Goal: Task Accomplishment & Management: Manage account settings

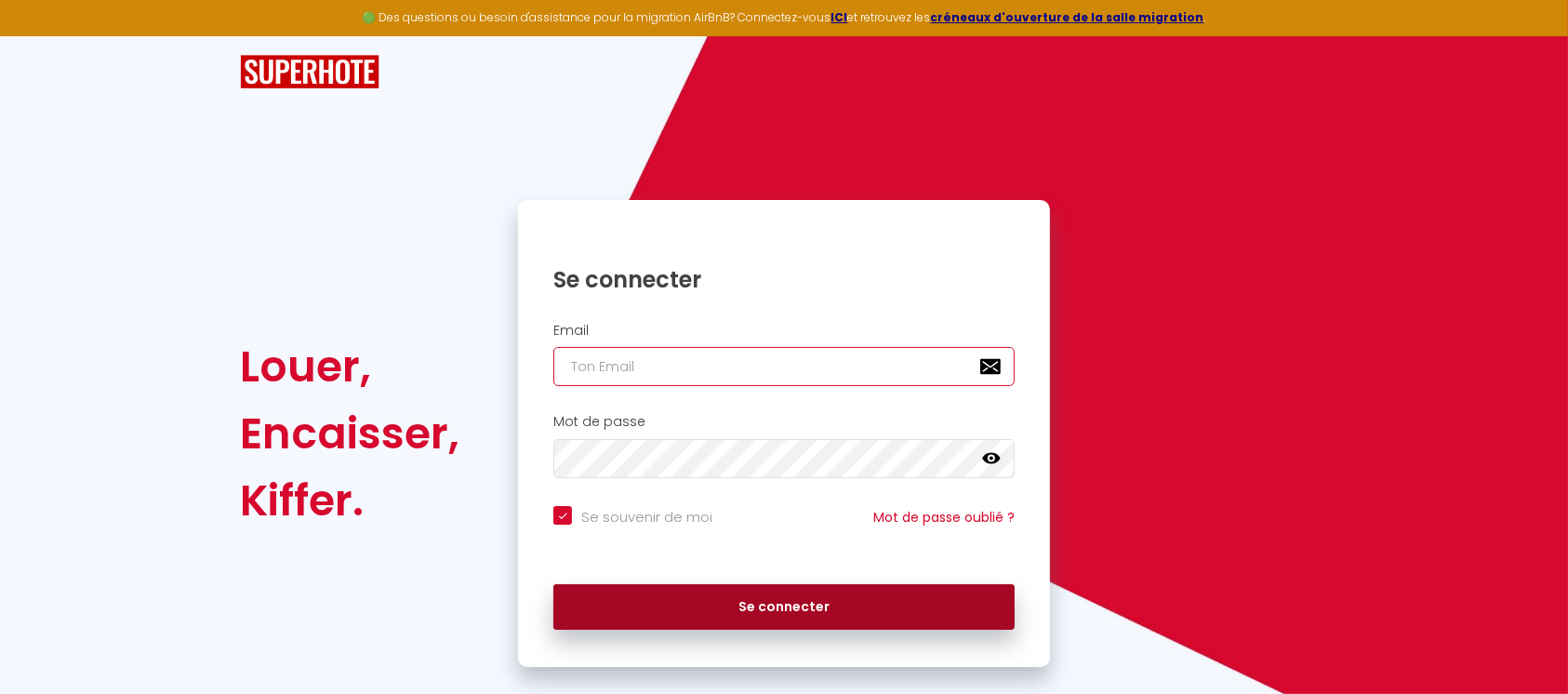
type input "[EMAIL_ADDRESS][DOMAIN_NAME]"
click at [776, 602] on button "Se connecter" at bounding box center [784, 607] width 461 height 47
checkbox input "true"
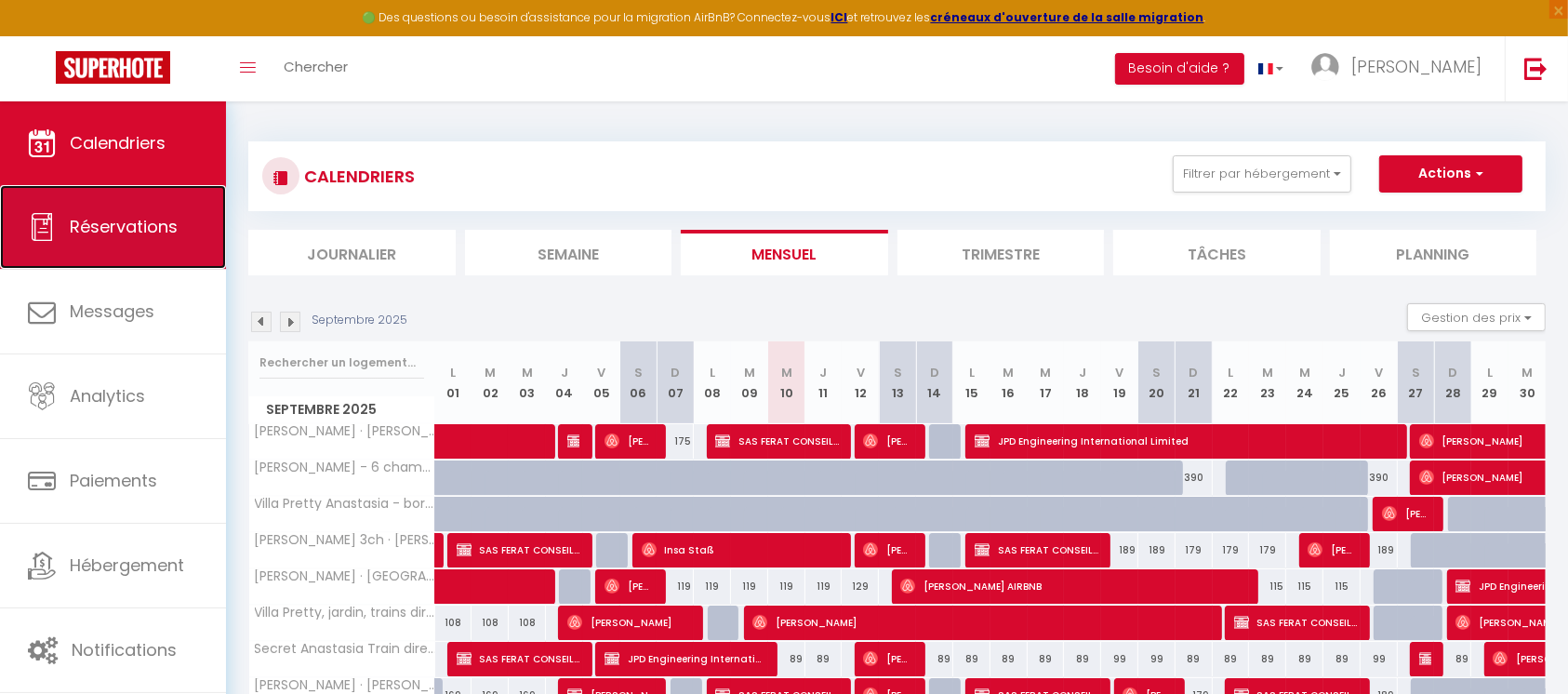
click at [151, 236] on span "Réservations" at bounding box center [124, 226] width 108 height 23
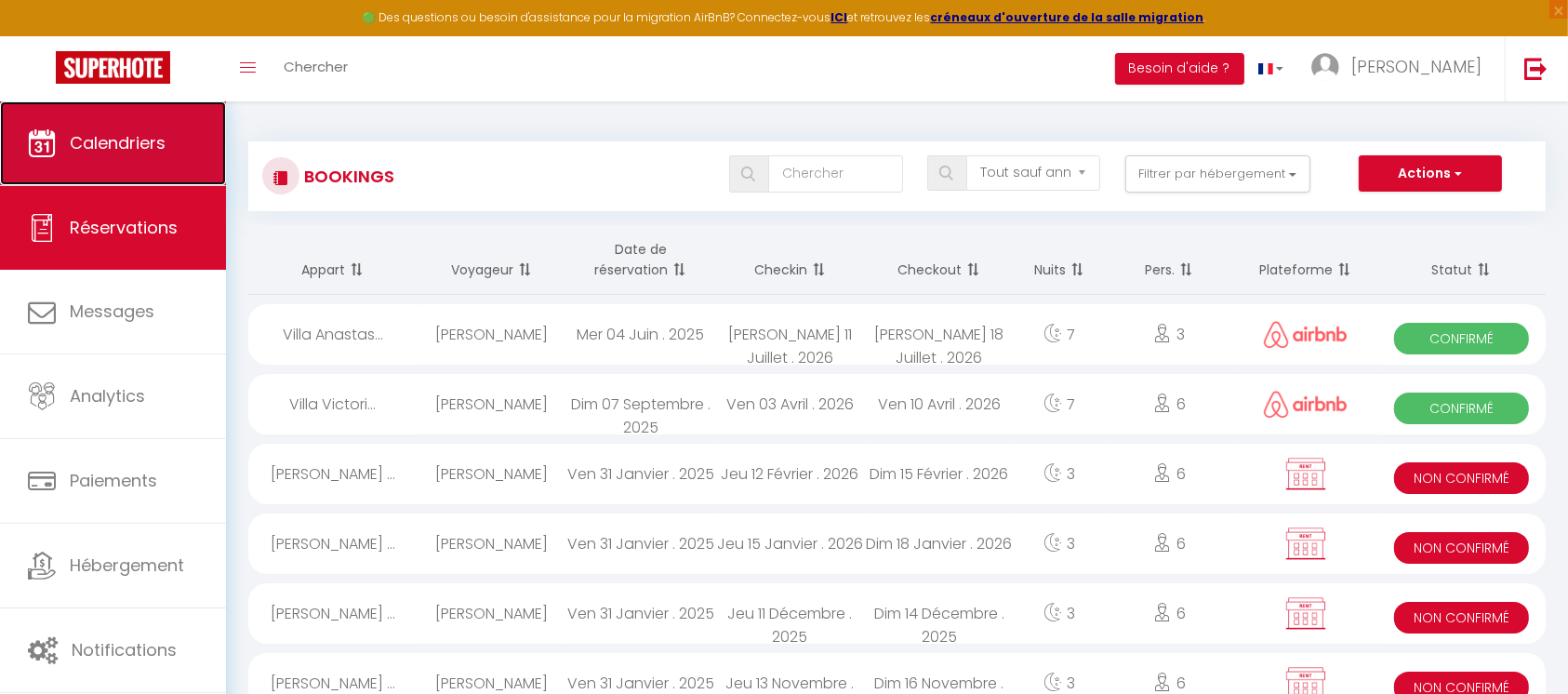
click at [130, 145] on span "Calendriers" at bounding box center [118, 142] width 96 height 23
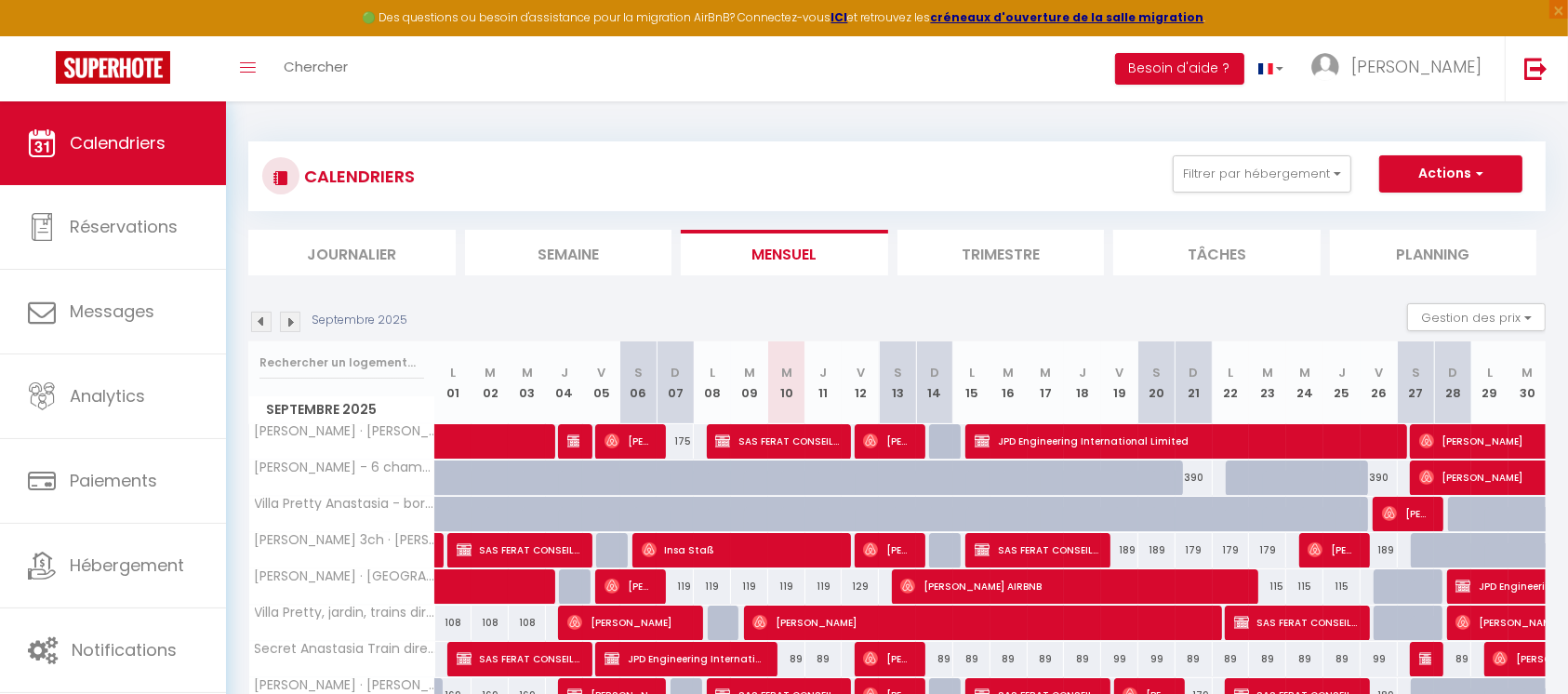
click at [290, 320] on img at bounding box center [290, 322] width 20 height 20
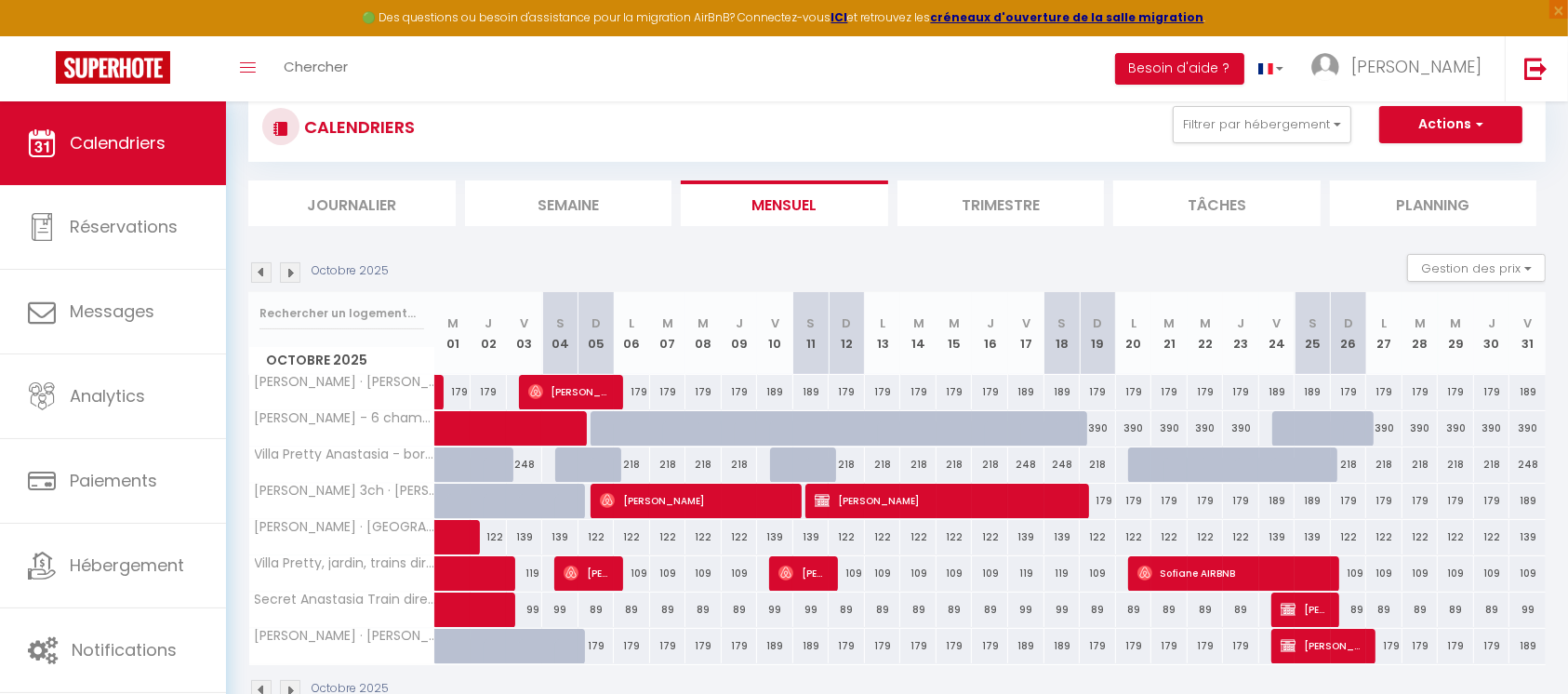
scroll to position [101, 0]
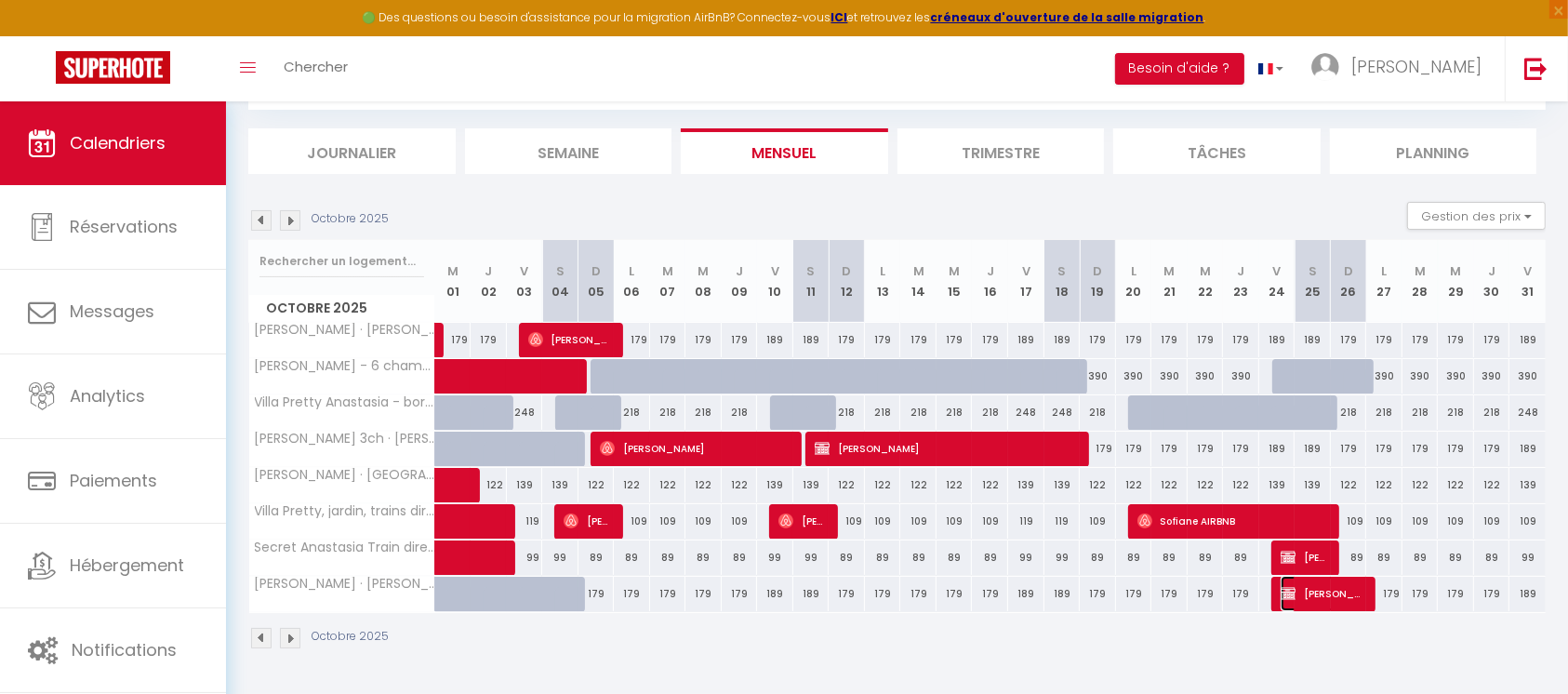
click at [1332, 585] on span "ANNICK LA BARDE" at bounding box center [1322, 593] width 85 height 35
select select "KO"
select select "0"
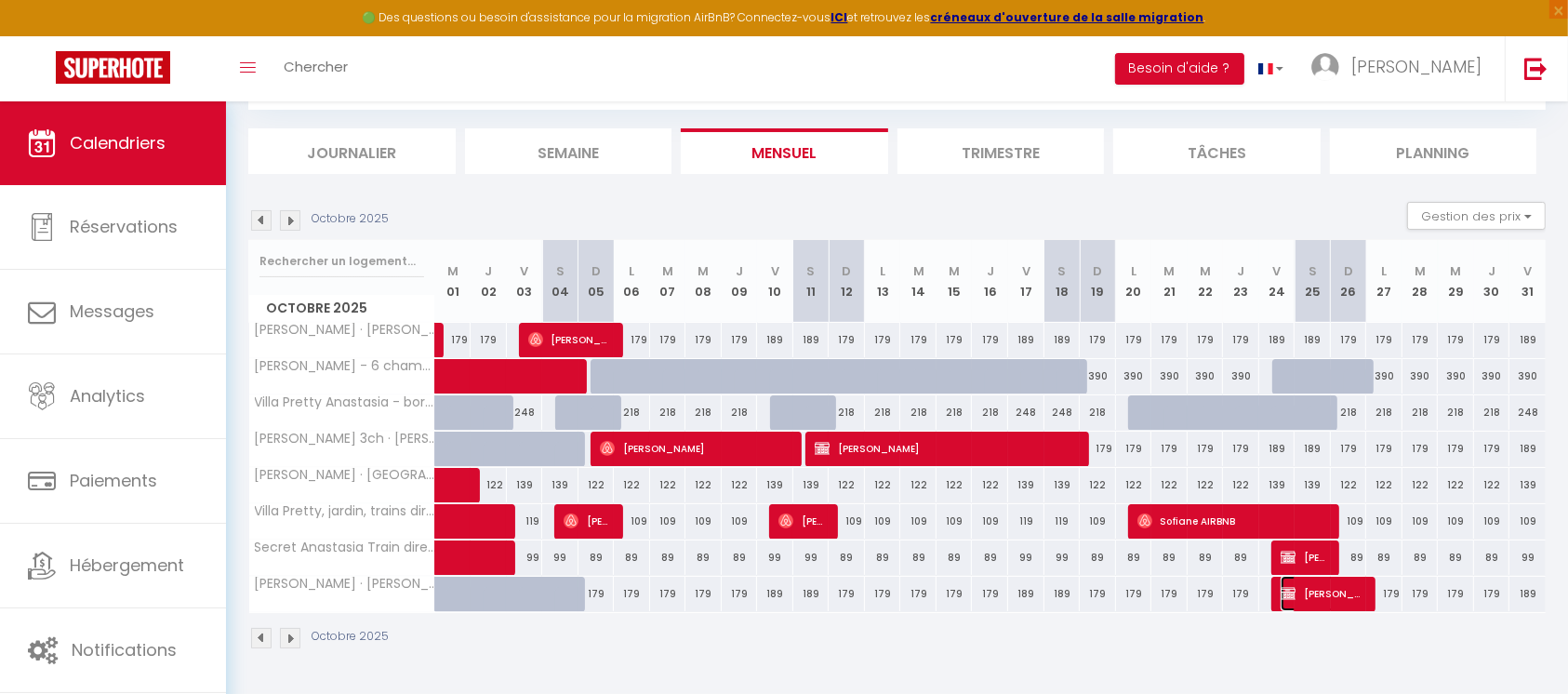
select select "1"
select select
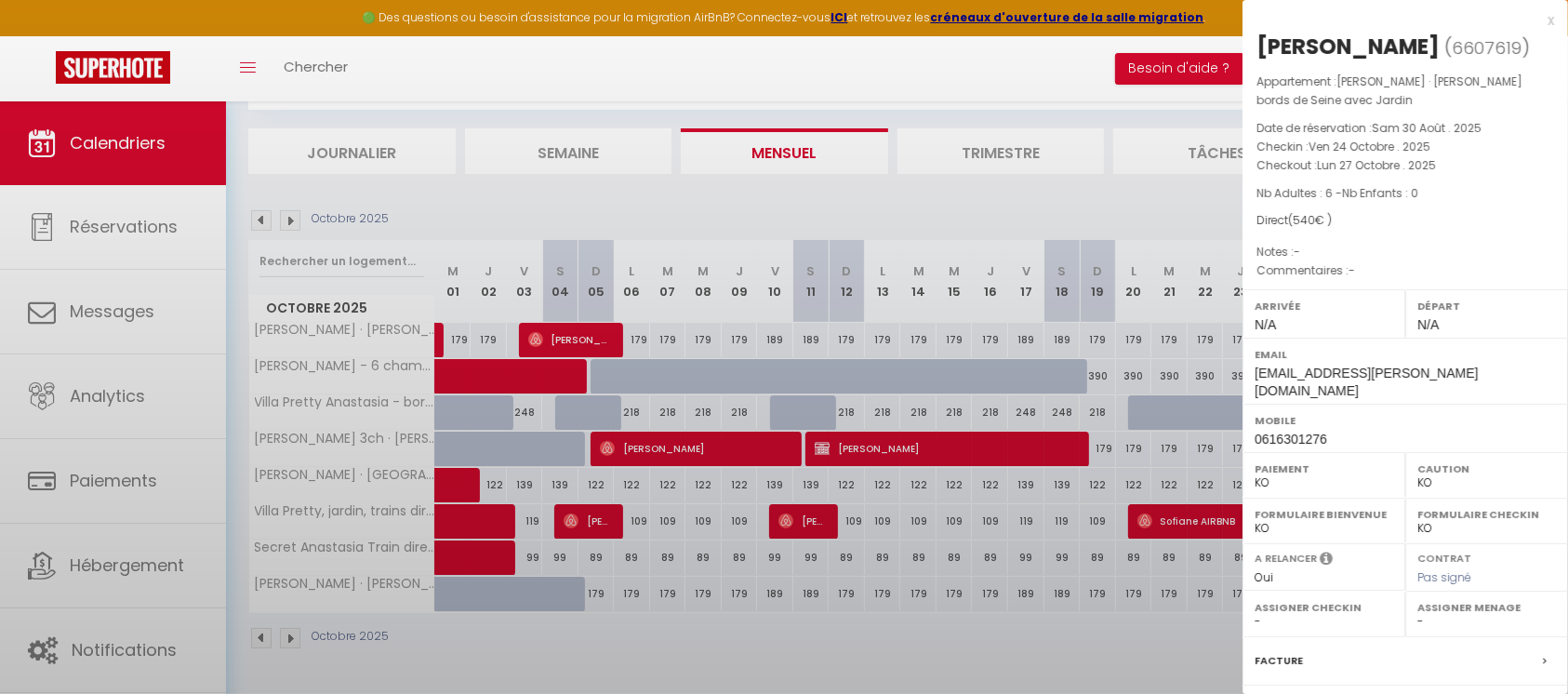
select select "32771"
select select "32774"
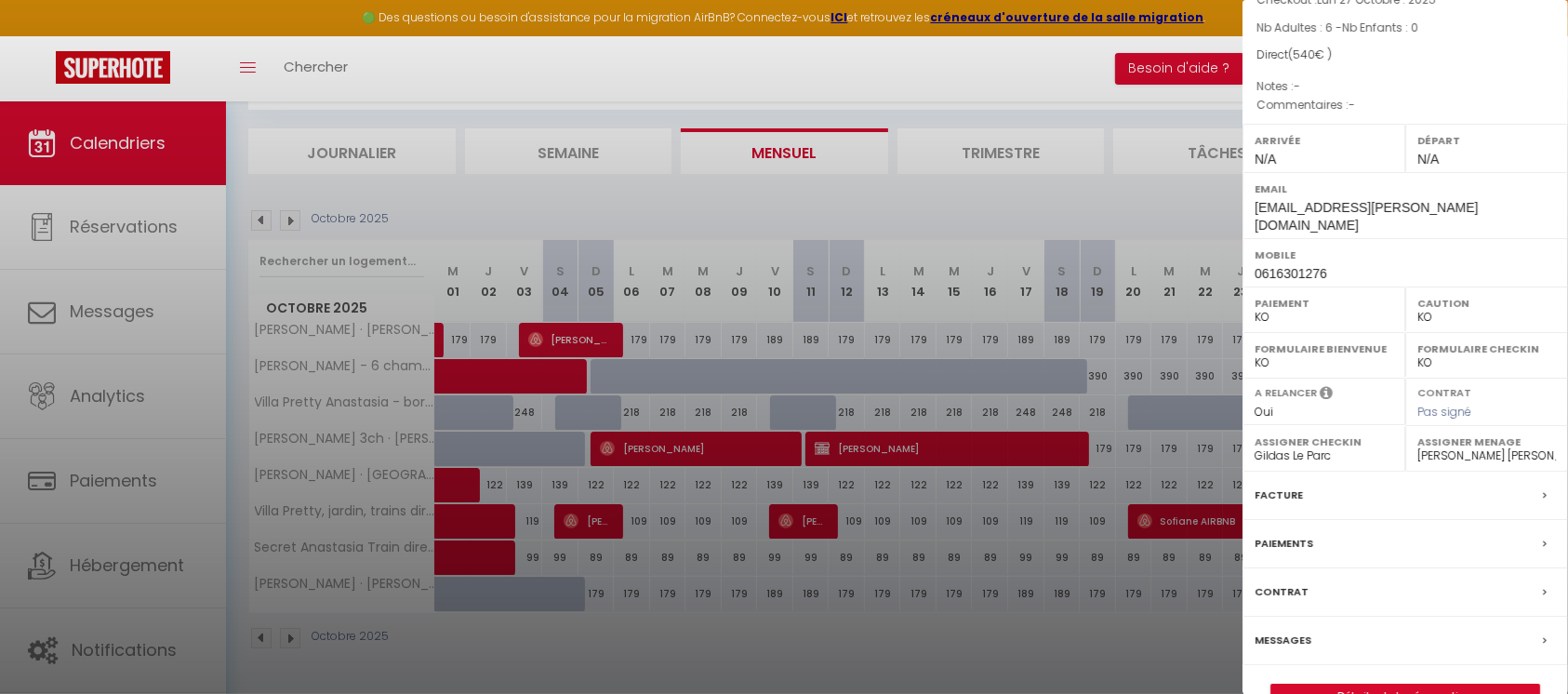
scroll to position [219, 0]
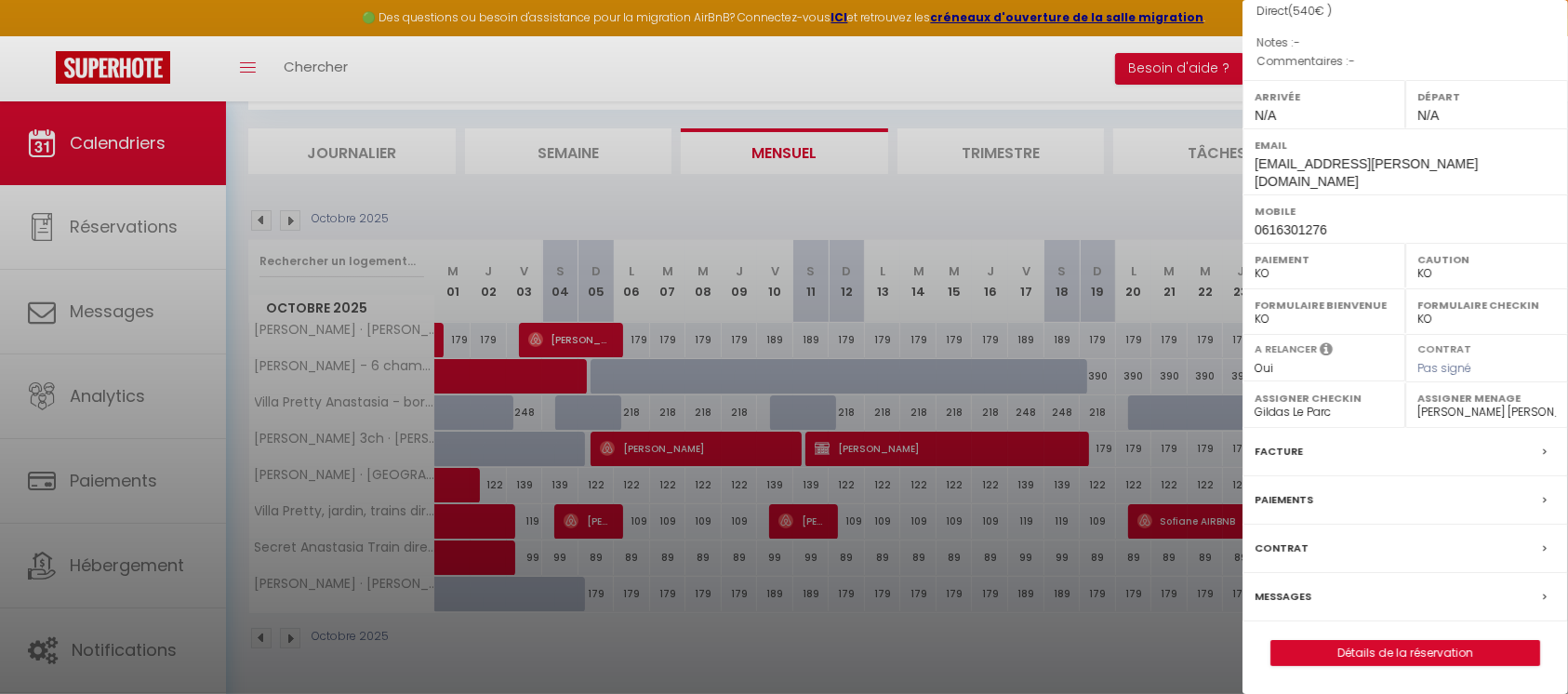
click at [1323, 546] on div "Contrat" at bounding box center [1405, 549] width 326 height 49
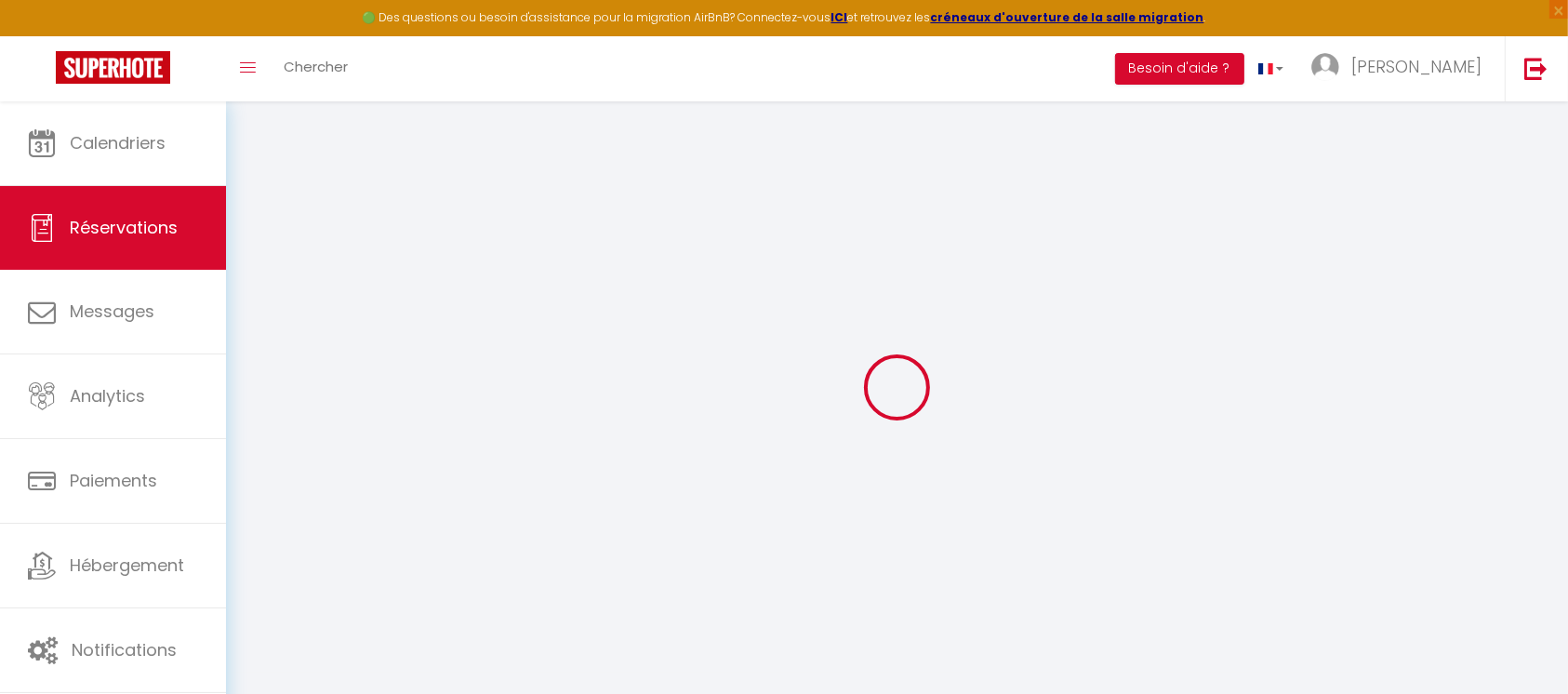
select select
checkbox input "false"
select select
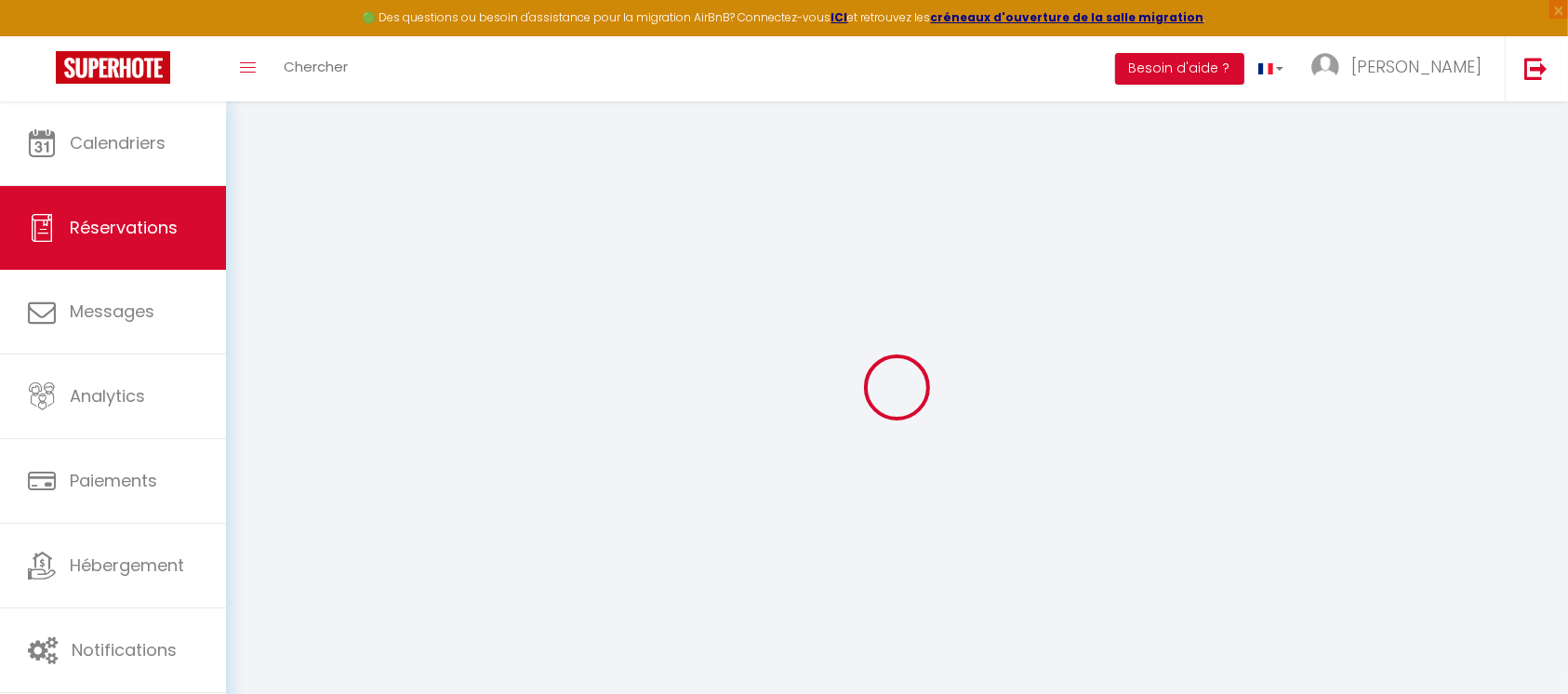
checkbox input "false"
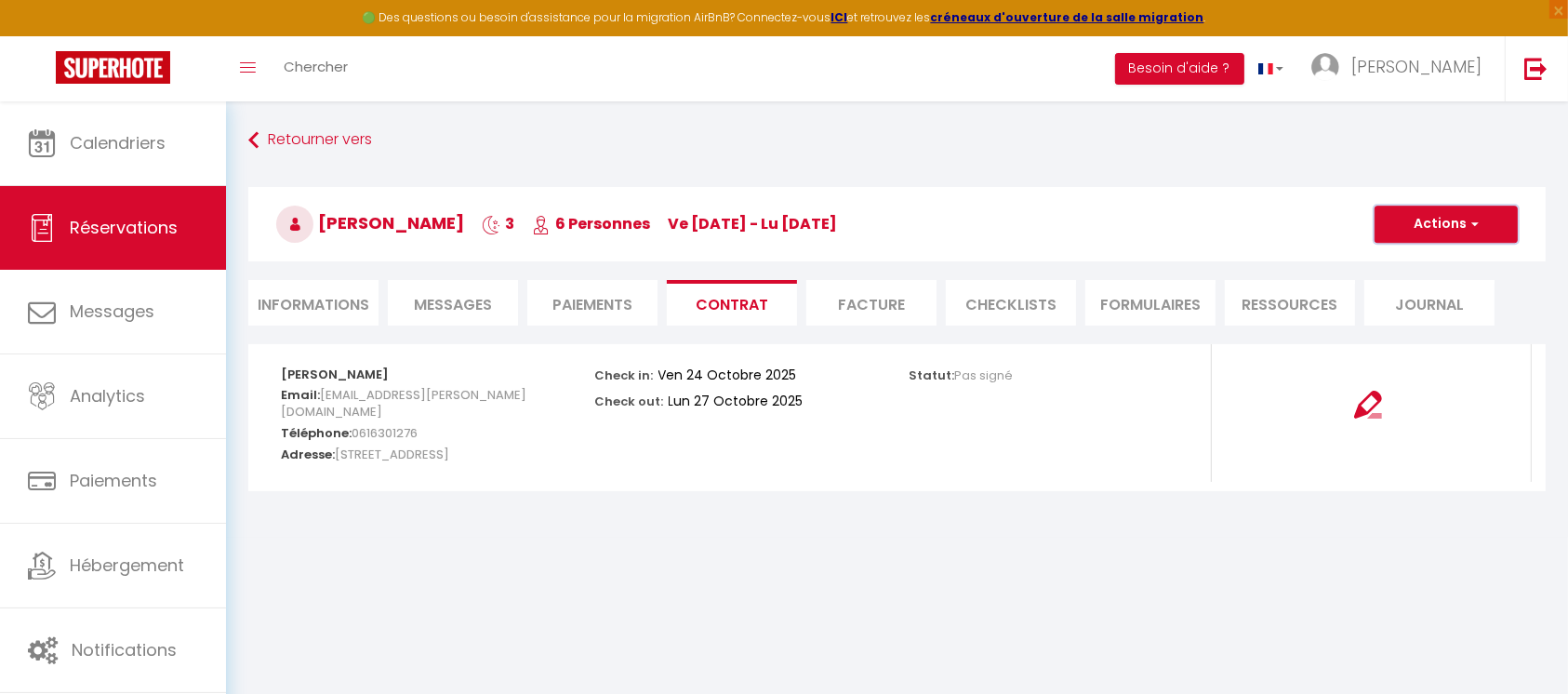
click at [1466, 223] on button "Actions" at bounding box center [1446, 224] width 143 height 37
click at [1425, 311] on link "Copier le lien" at bounding box center [1432, 313] width 156 height 24
click at [869, 296] on li "Facture" at bounding box center [872, 302] width 131 height 46
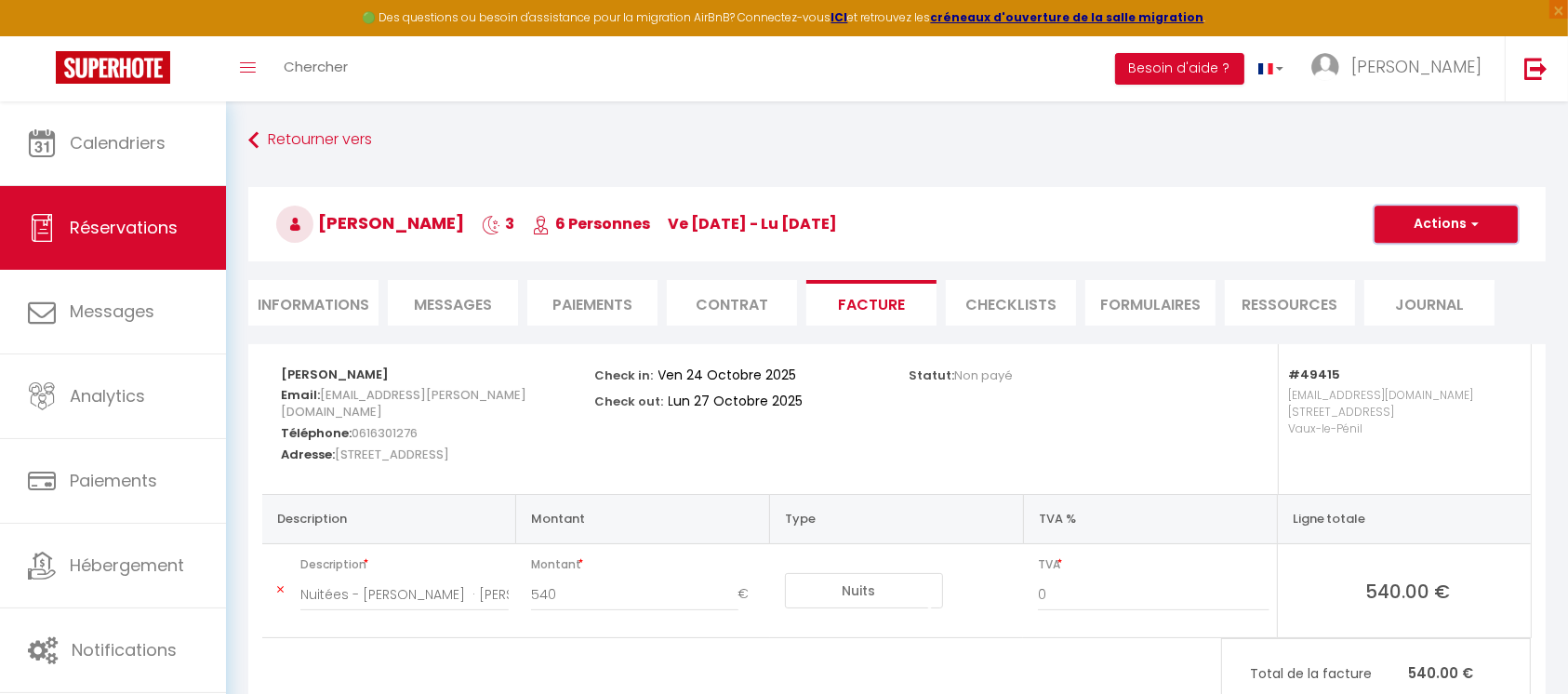
click at [1458, 208] on button "Actions" at bounding box center [1446, 224] width 143 height 37
click at [1421, 331] on link "Copier le lien" at bounding box center [1432, 337] width 156 height 24
click at [589, 303] on li "Paiements" at bounding box center [593, 302] width 131 height 46
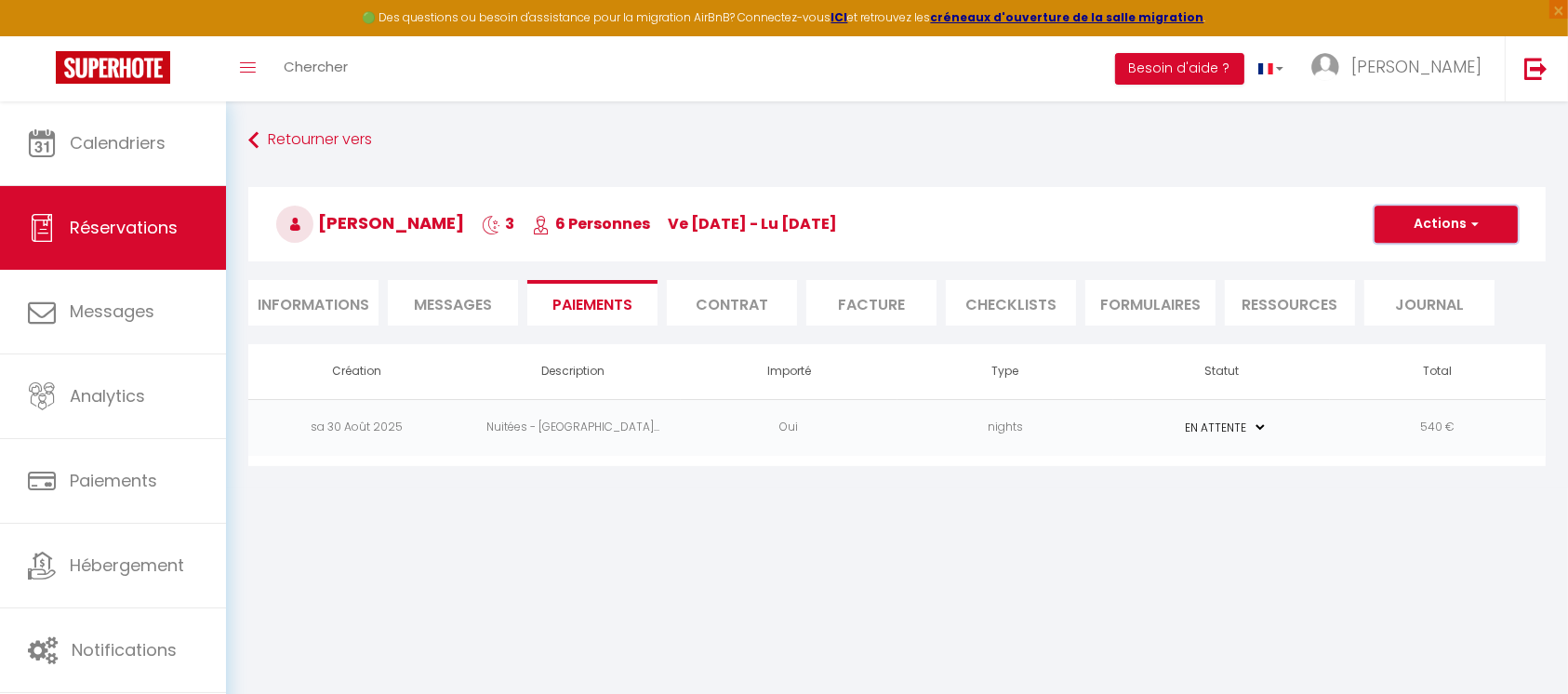
click at [1459, 219] on button "Actions" at bounding box center [1446, 224] width 143 height 37
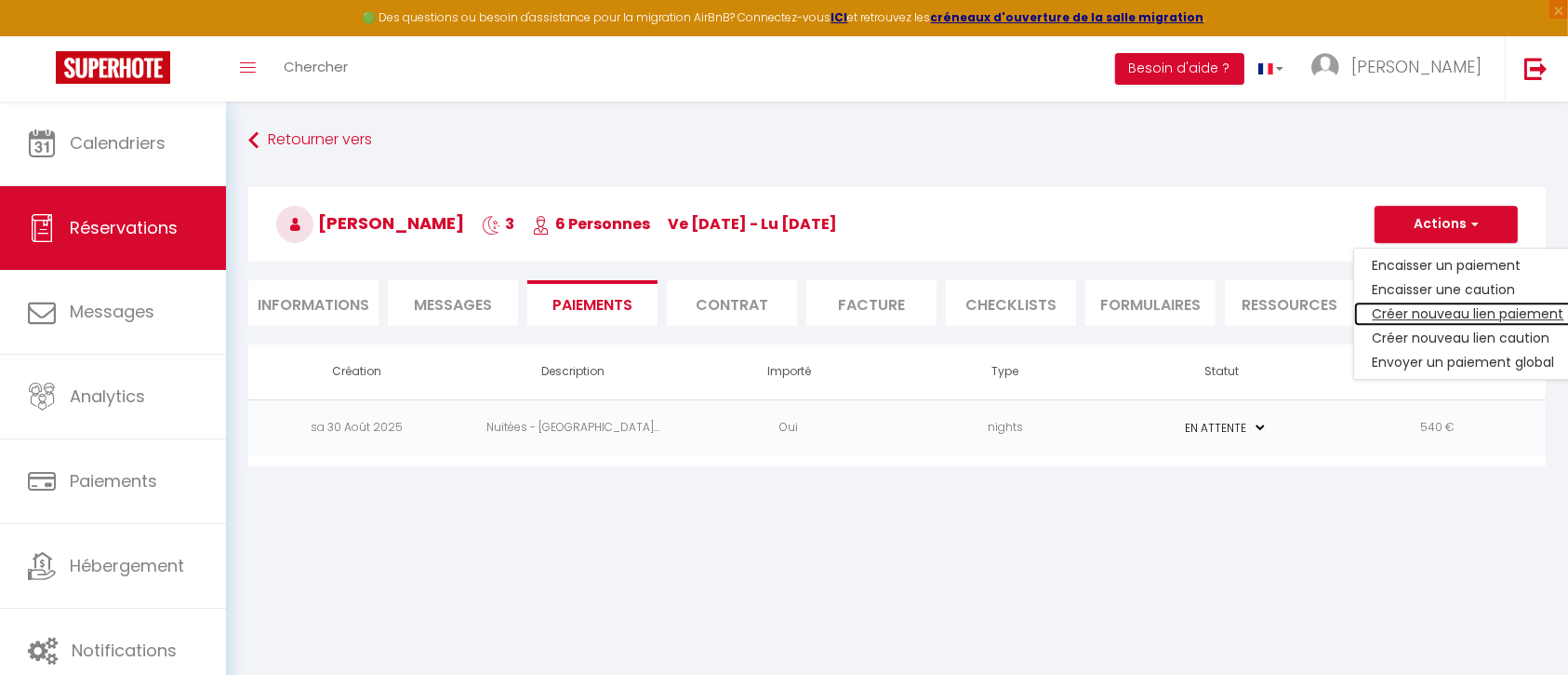
click at [1462, 309] on link "Créer nouveau lien paiement" at bounding box center [1469, 313] width 229 height 24
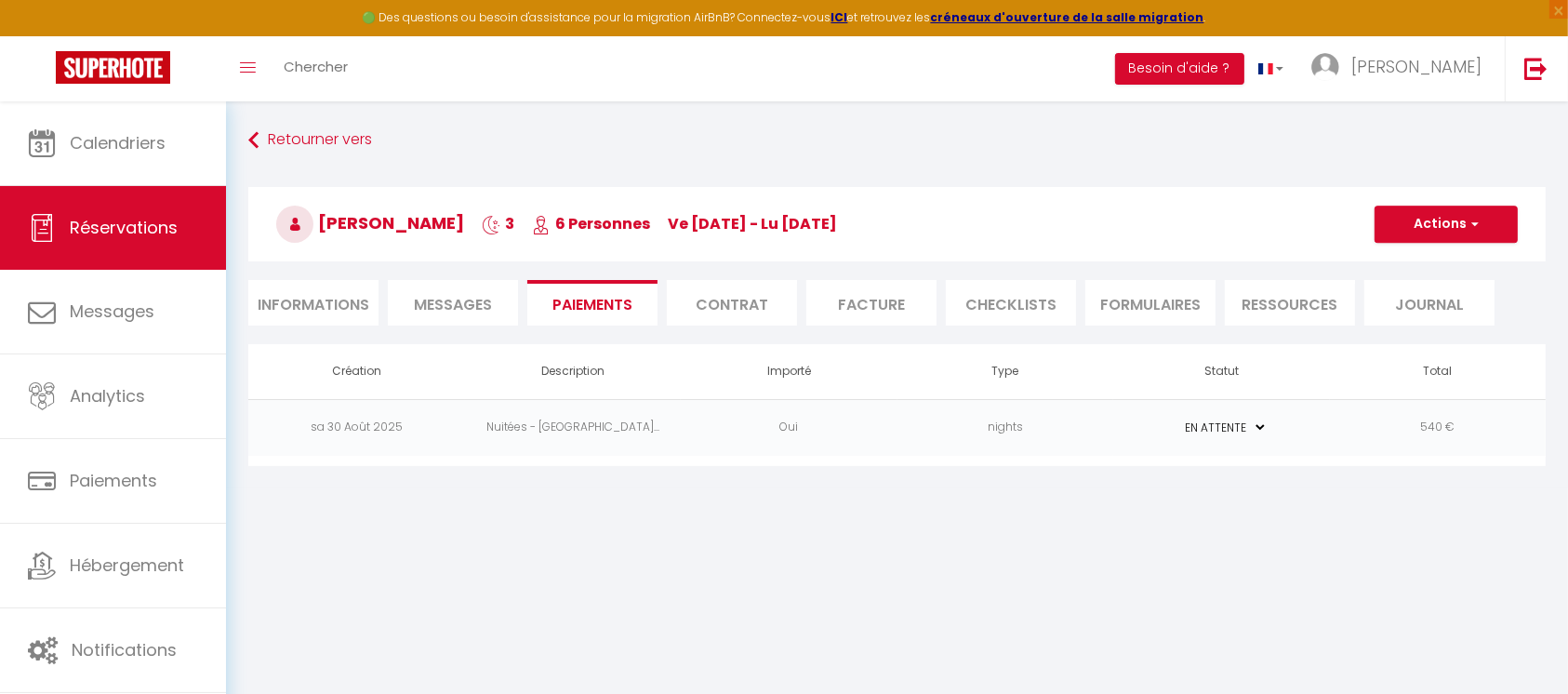
select select "nights"
type input "ala.barde@orange.com"
select select "9766"
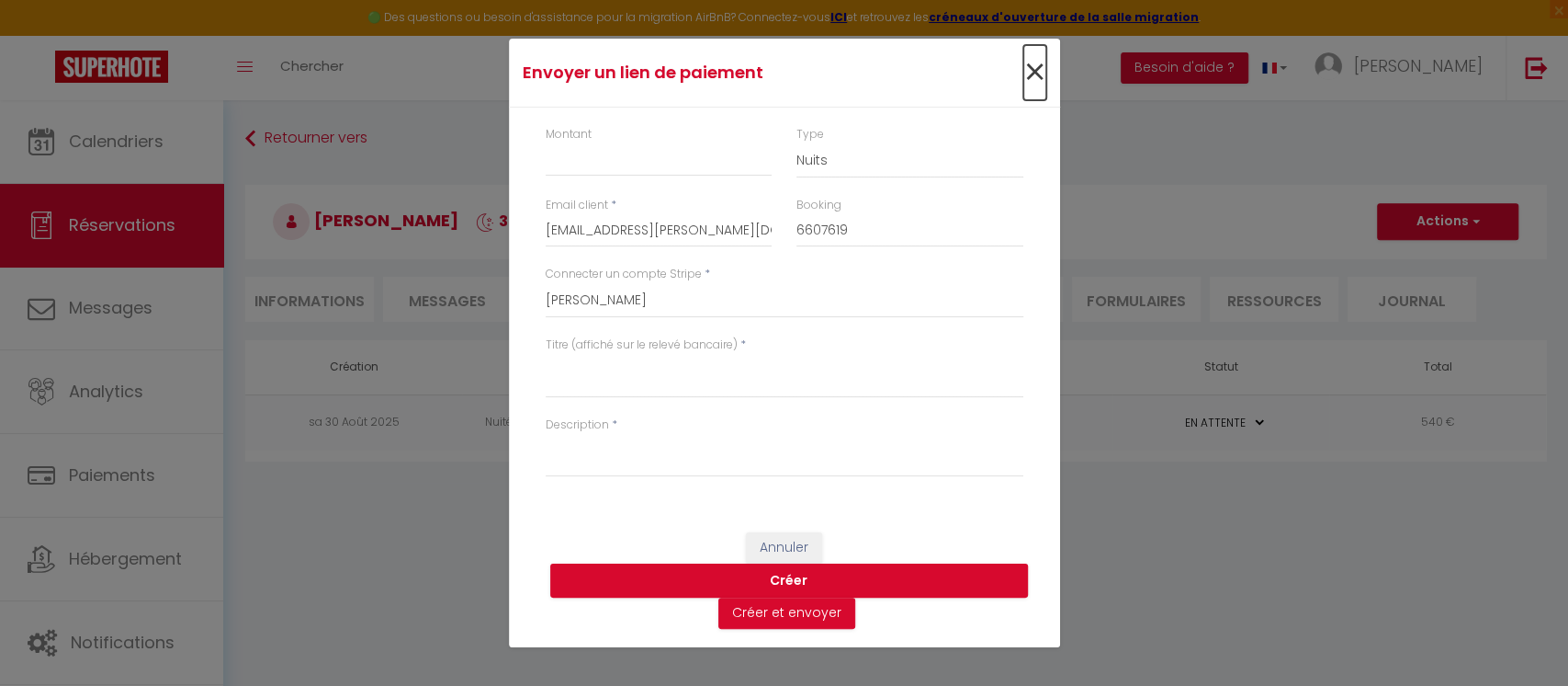
click at [1032, 67] on span "×" at bounding box center [1035, 72] width 23 height 55
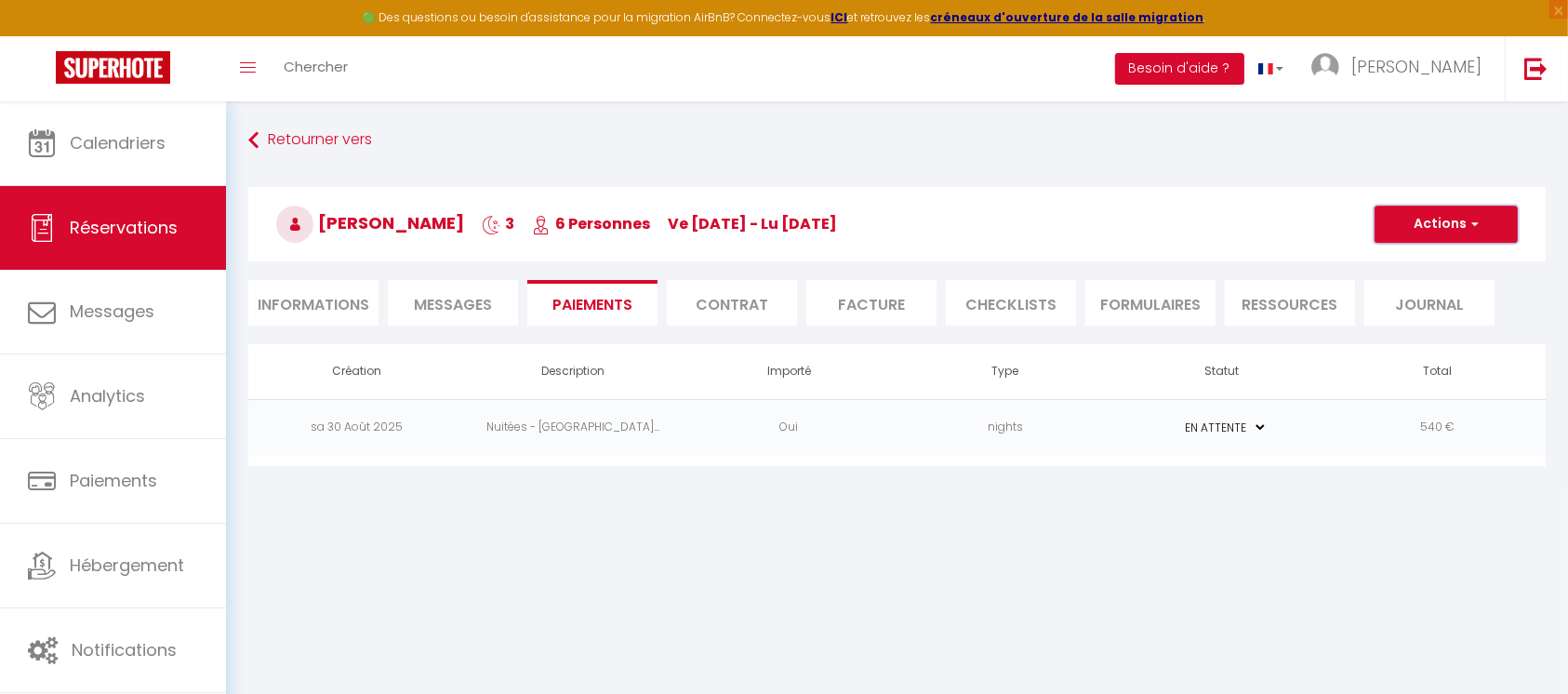
click at [1464, 219] on button "Actions" at bounding box center [1446, 224] width 143 height 37
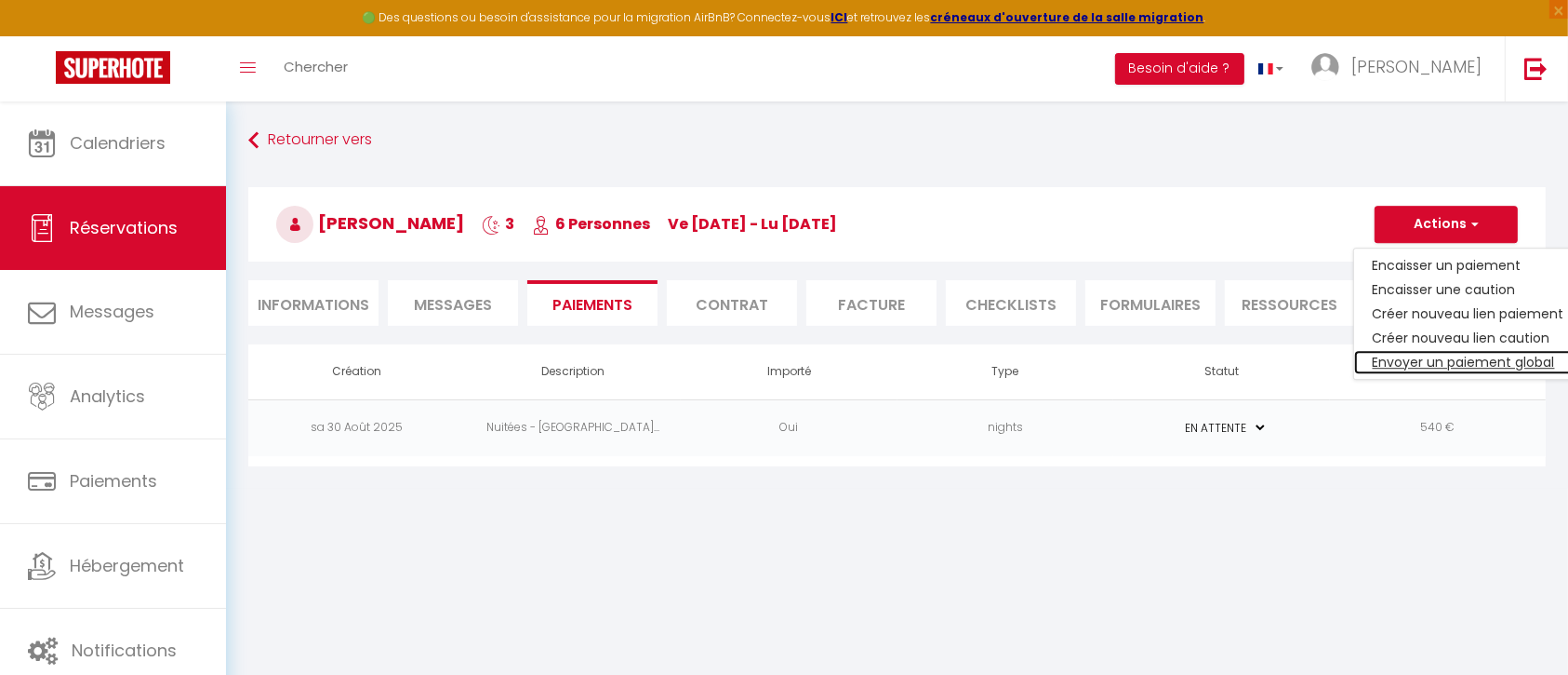
click at [1415, 353] on link "Envoyer un paiement global" at bounding box center [1469, 362] width 229 height 24
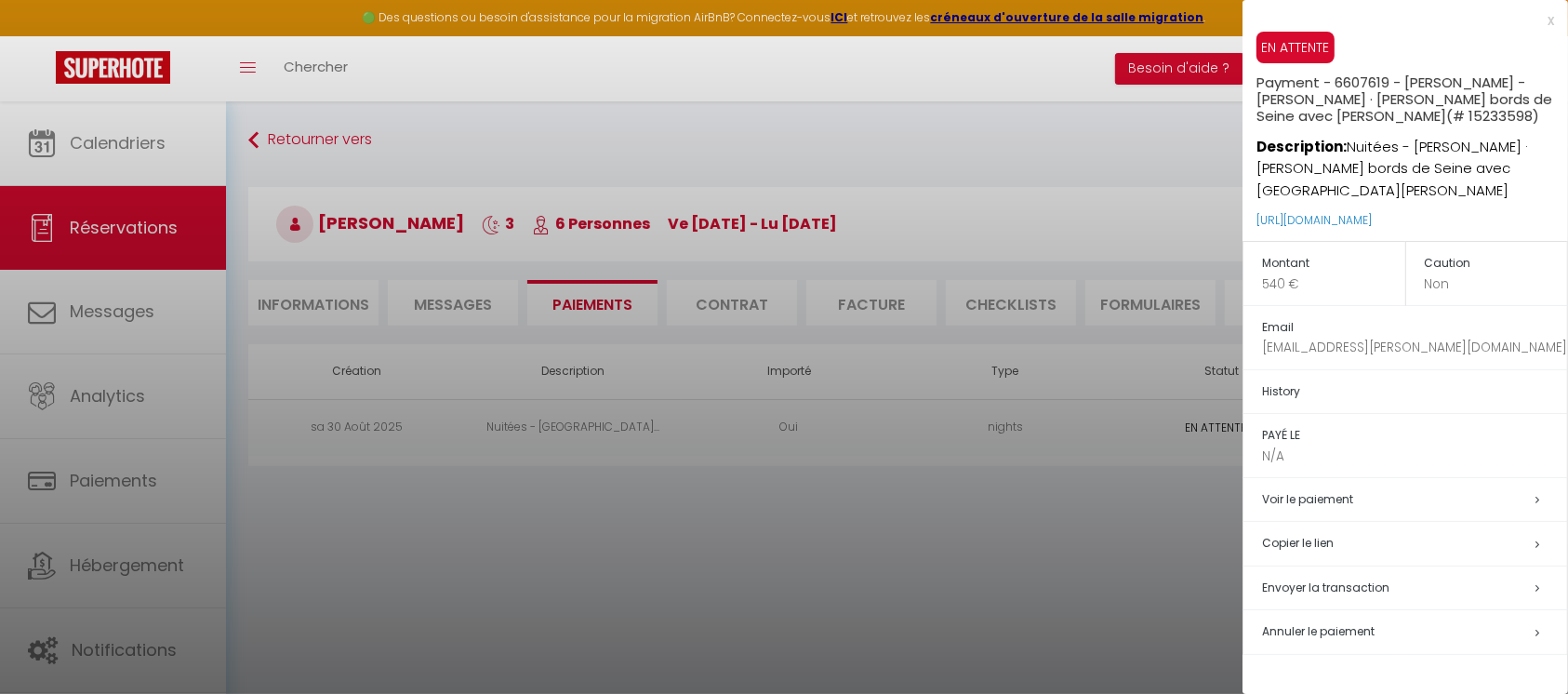
click at [1329, 543] on h5 "Copier le lien" at bounding box center [1414, 544] width 305 height 21
click at [924, 137] on div at bounding box center [784, 347] width 1568 height 694
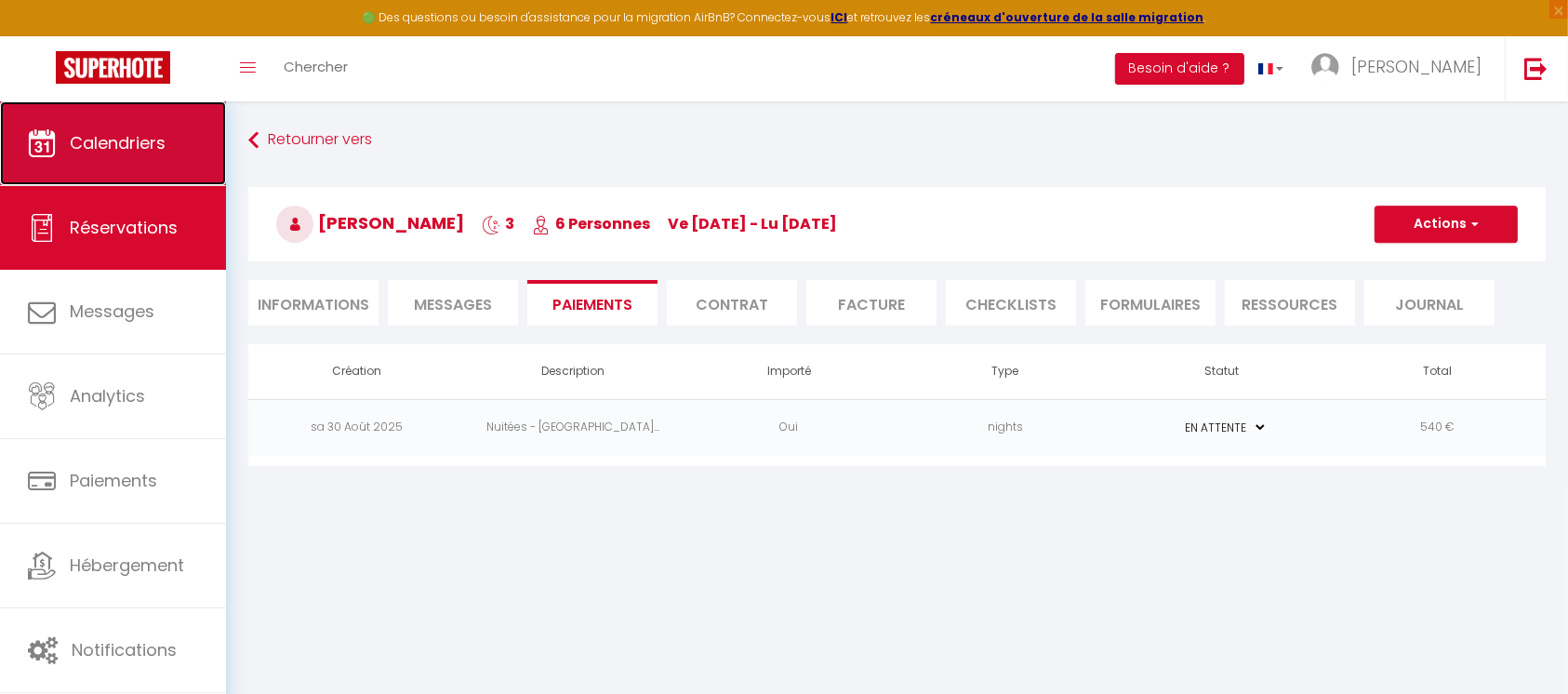
click at [127, 131] on span "Calendriers" at bounding box center [118, 142] width 96 height 23
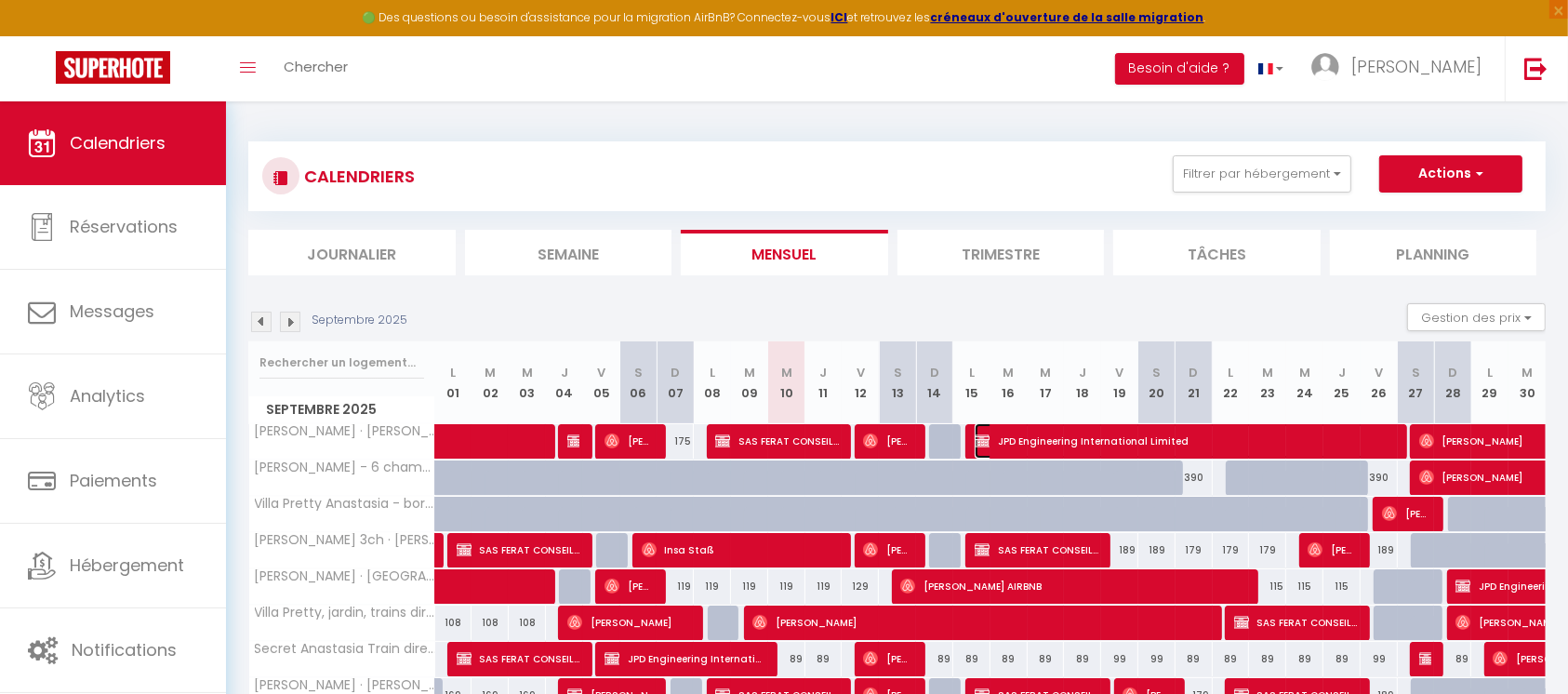
click at [1099, 440] on span "JPD Engineering International Limited" at bounding box center [1186, 441] width 421 height 35
select select "KO"
select select "0"
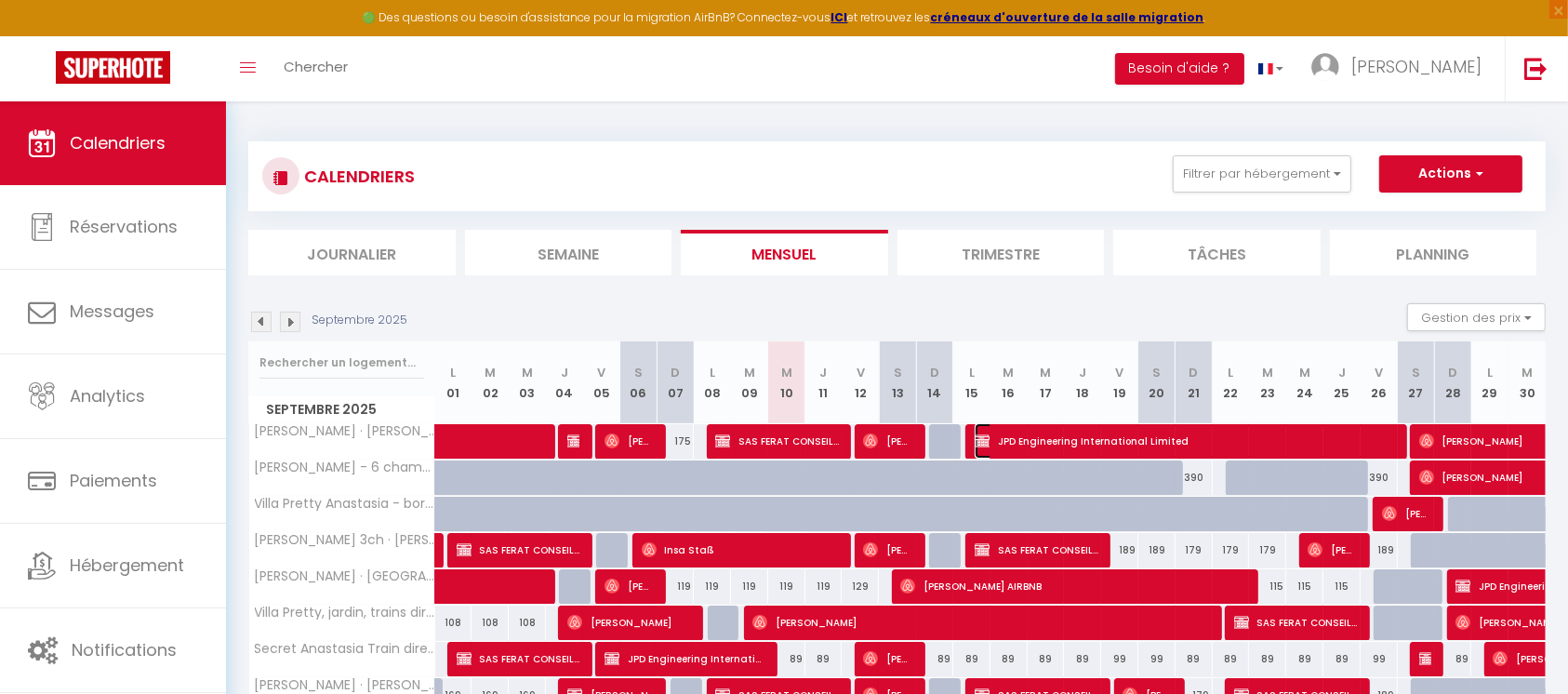
select select "1"
select select
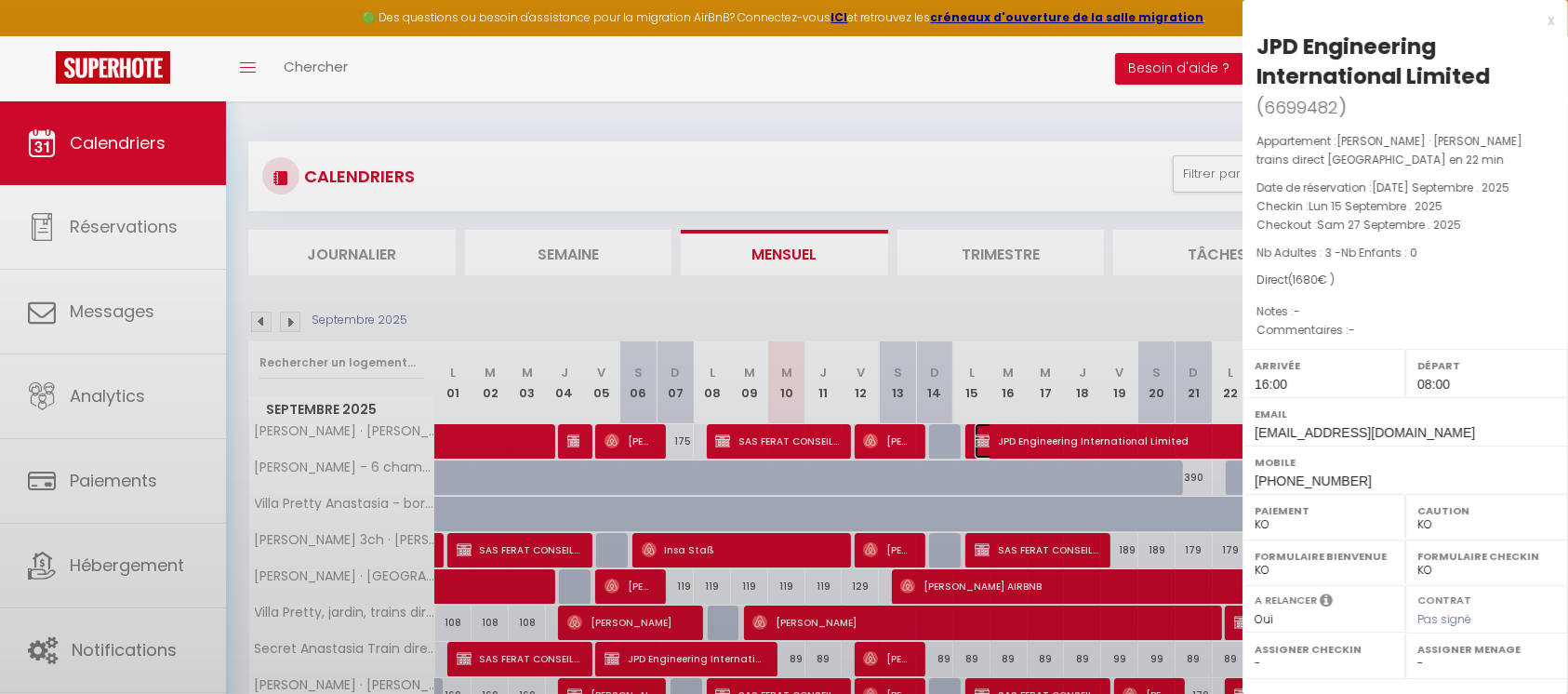
select select "32771"
select select "32774"
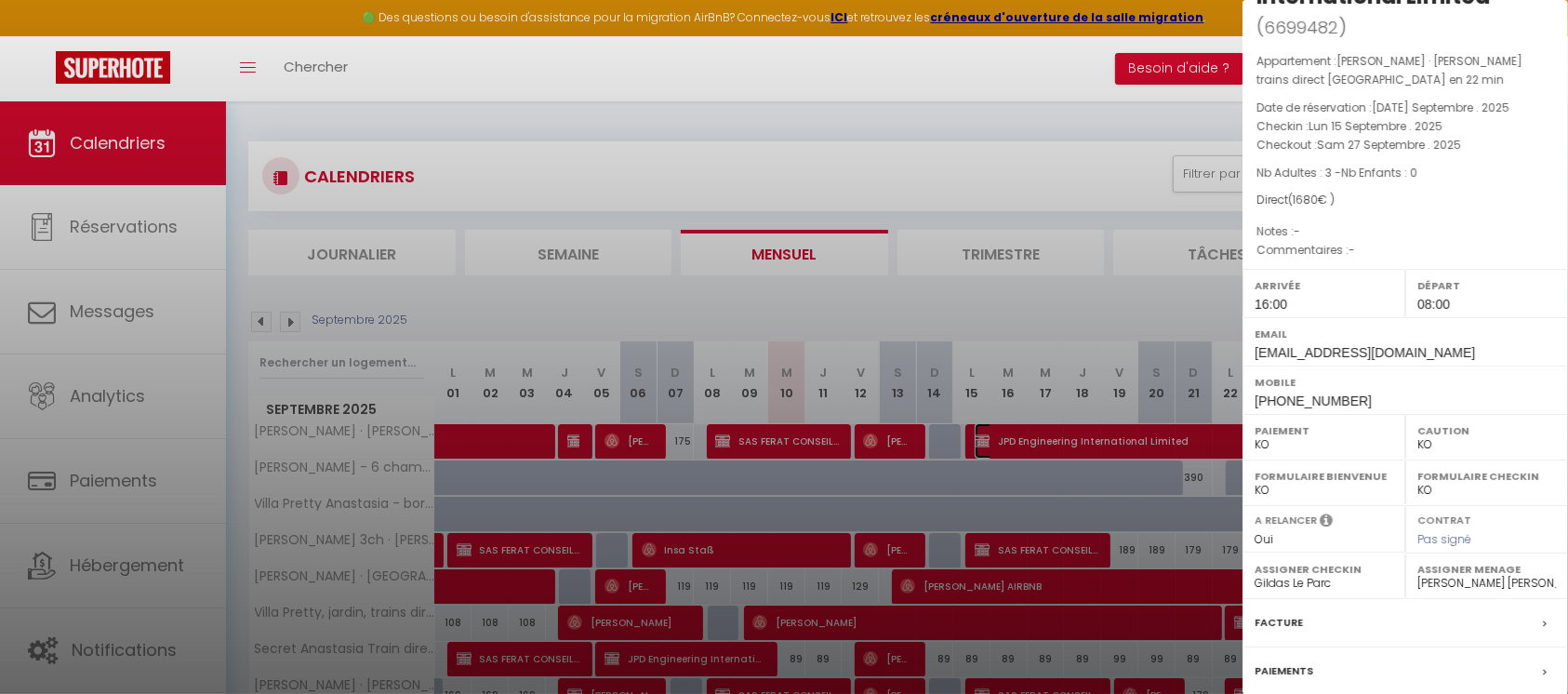
scroll to position [250, 0]
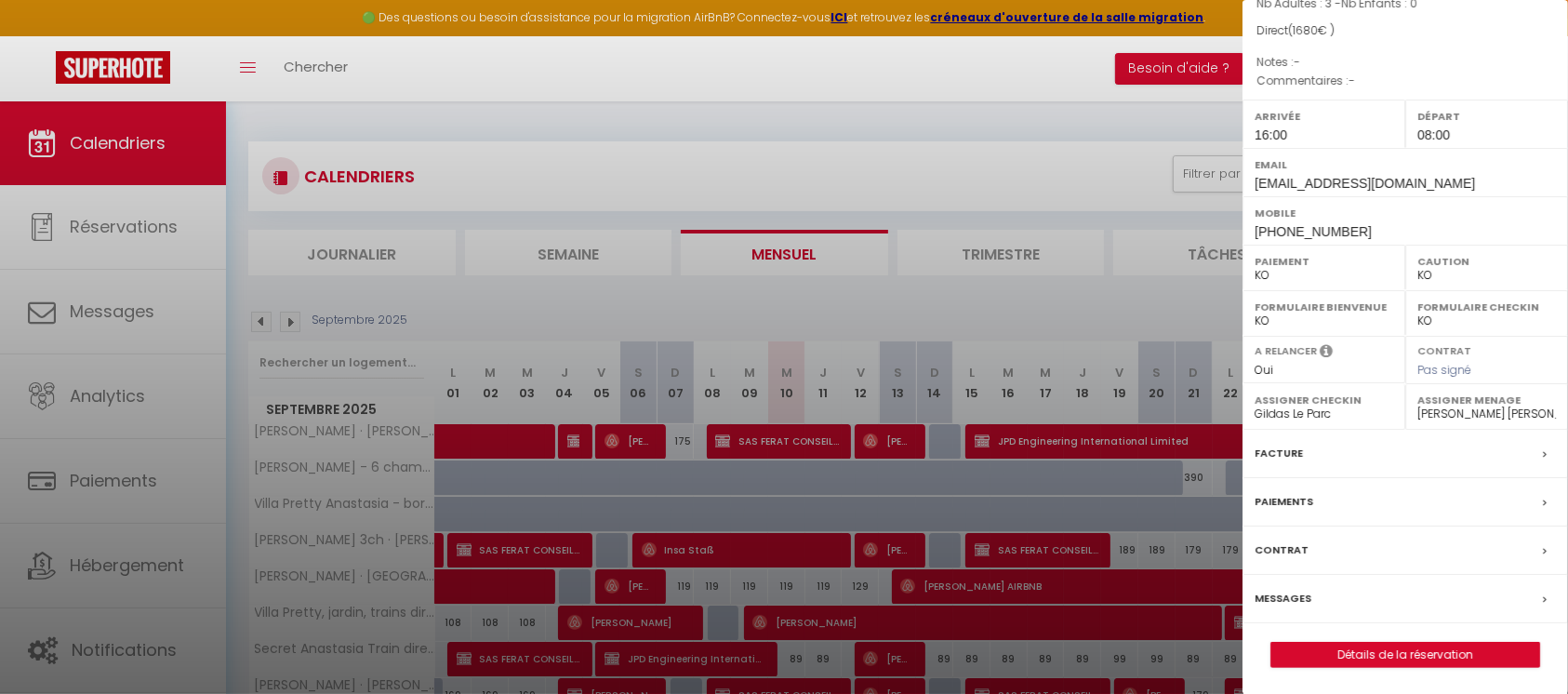
click at [1397, 455] on div "Facture" at bounding box center [1405, 454] width 326 height 49
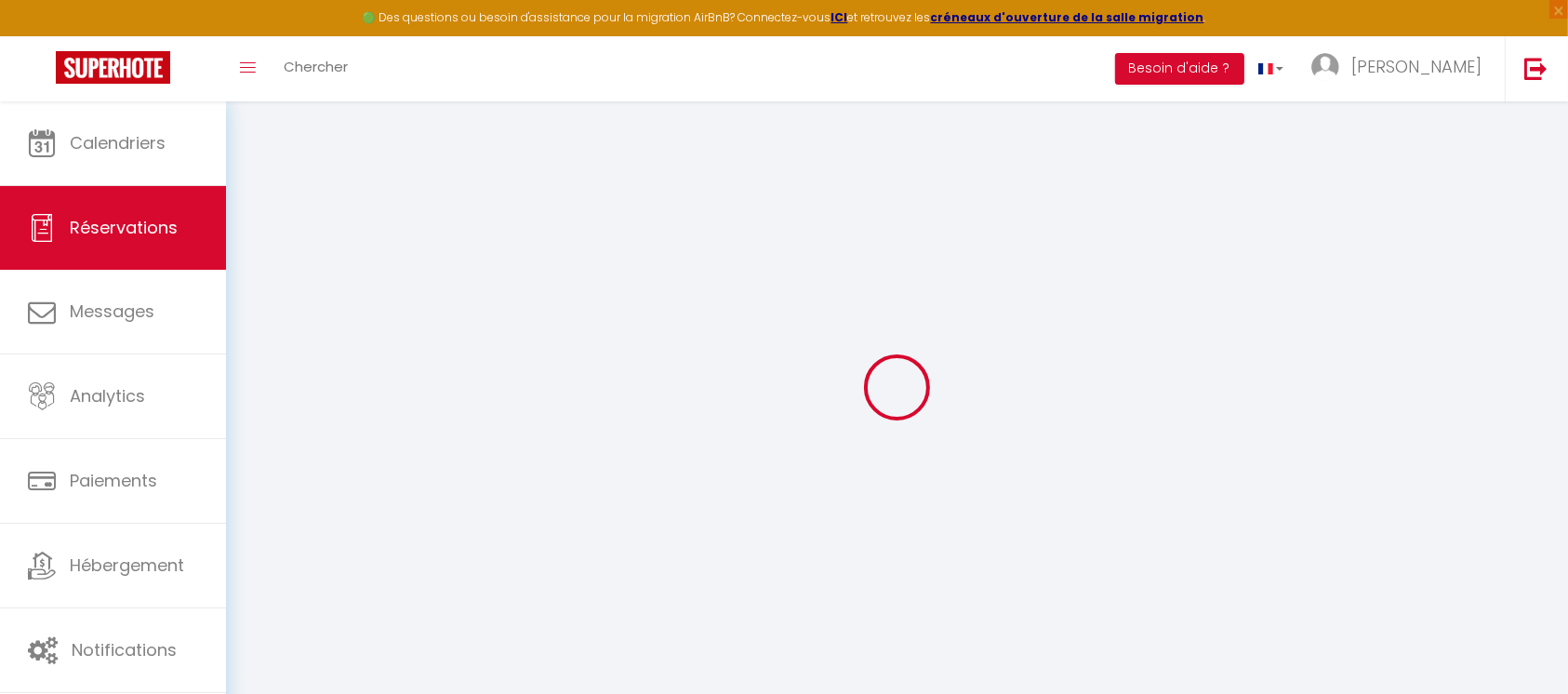
select select
checkbox input "false"
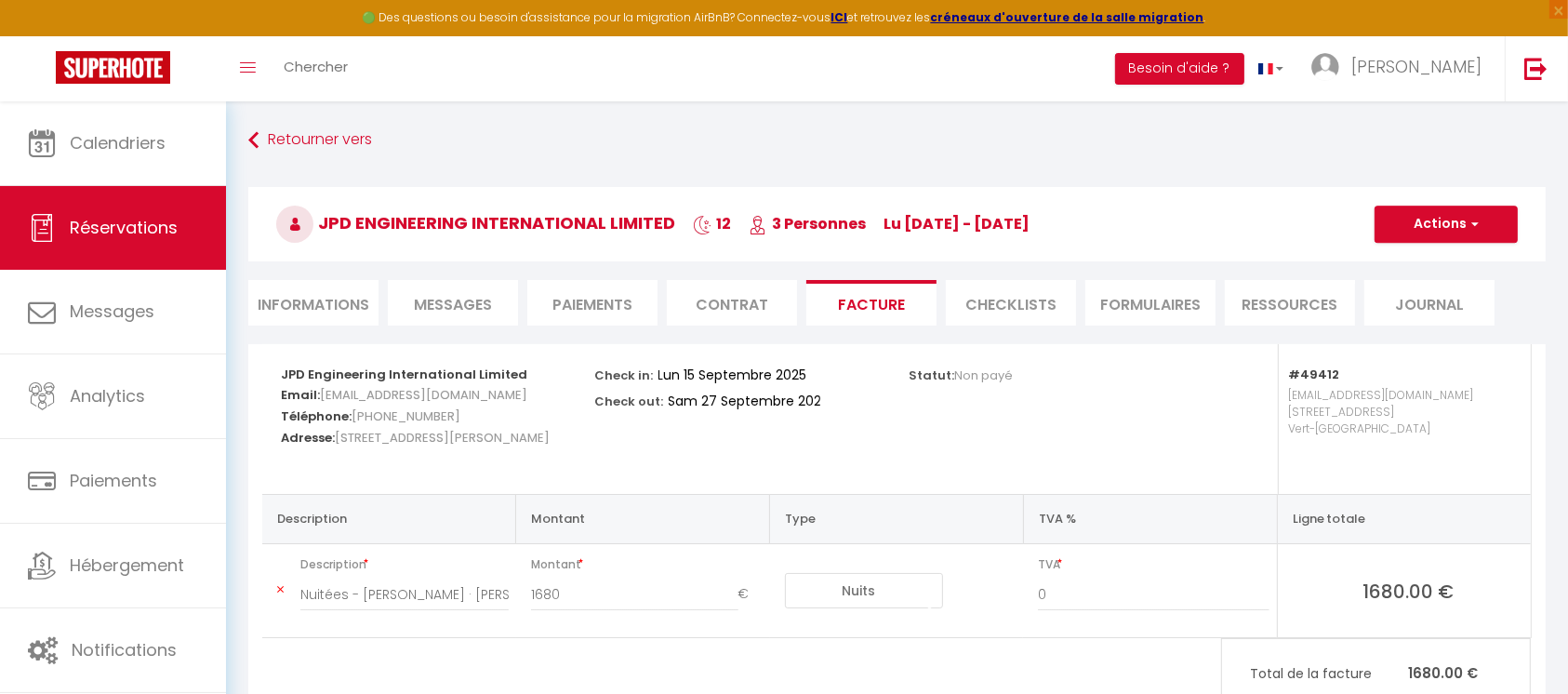
click at [744, 301] on li "Contrat" at bounding box center [732, 302] width 131 height 46
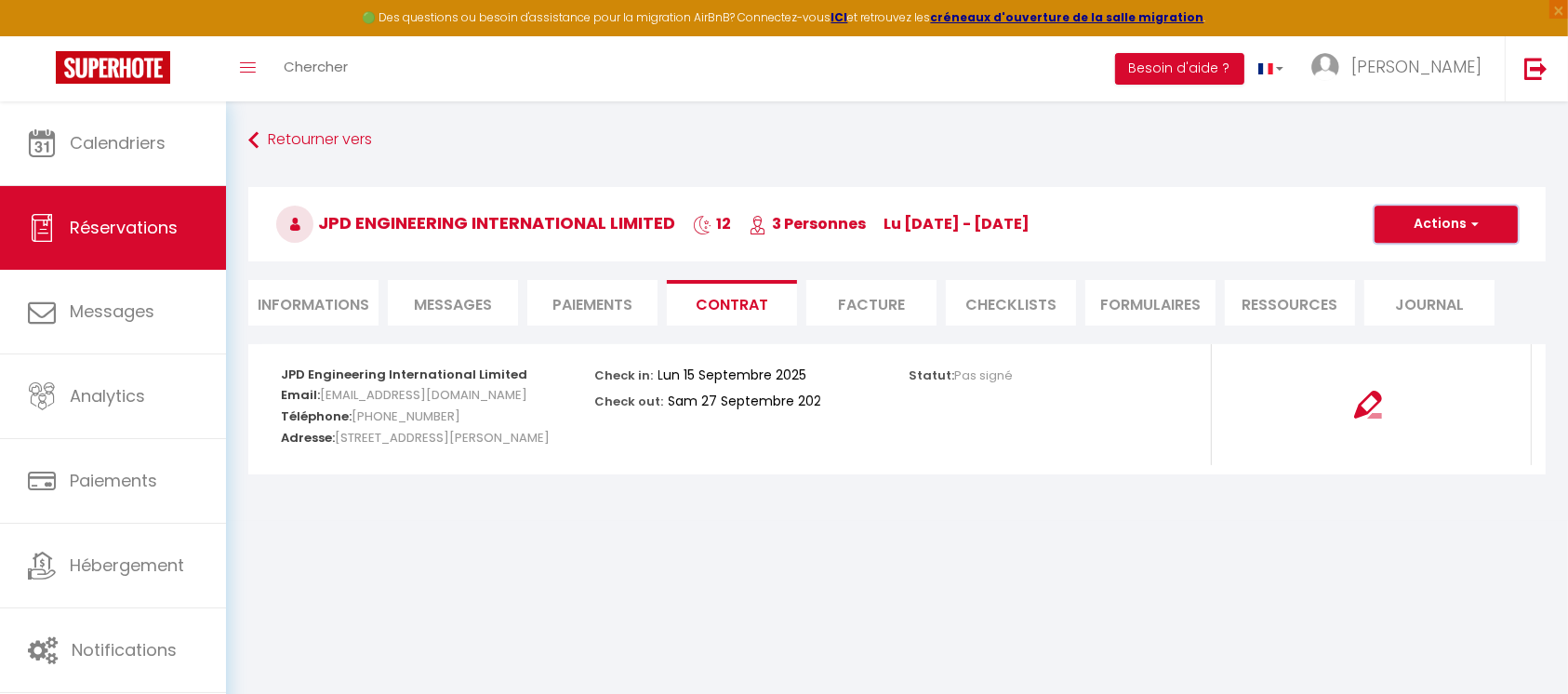
click at [1431, 224] on button "Actions" at bounding box center [1446, 224] width 143 height 37
click at [1432, 281] on link "Envoyer le contrat" at bounding box center [1432, 289] width 156 height 24
type input "secretary@jpdengineeringltd.co.uk"
type input "Your contract 6699482 - Villa Sophie · Villa Sophie trains direct Paris en 22 m…"
type textarea "Hi, We invite you to click on the following link to sign your rental contract :…"
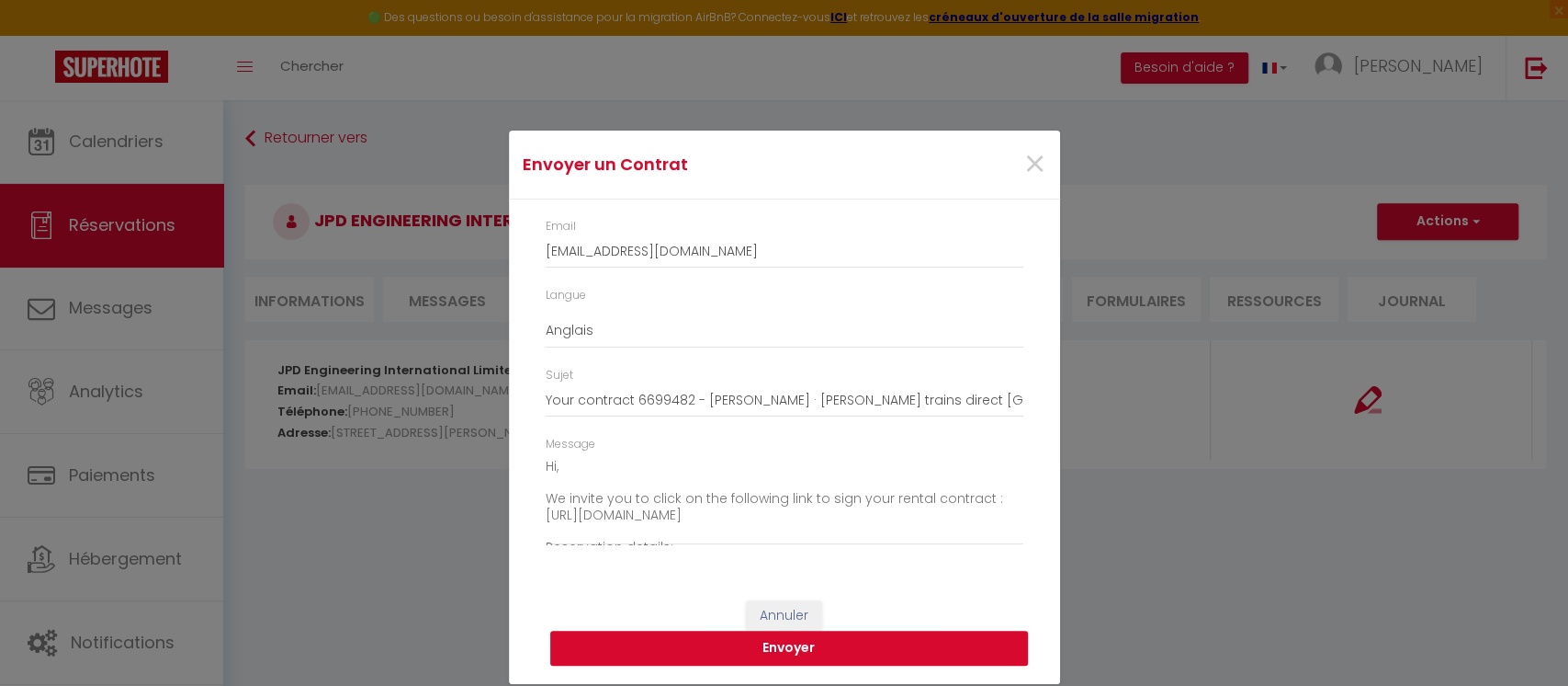
click at [844, 646] on button "Envoyer" at bounding box center [789, 647] width 478 height 35
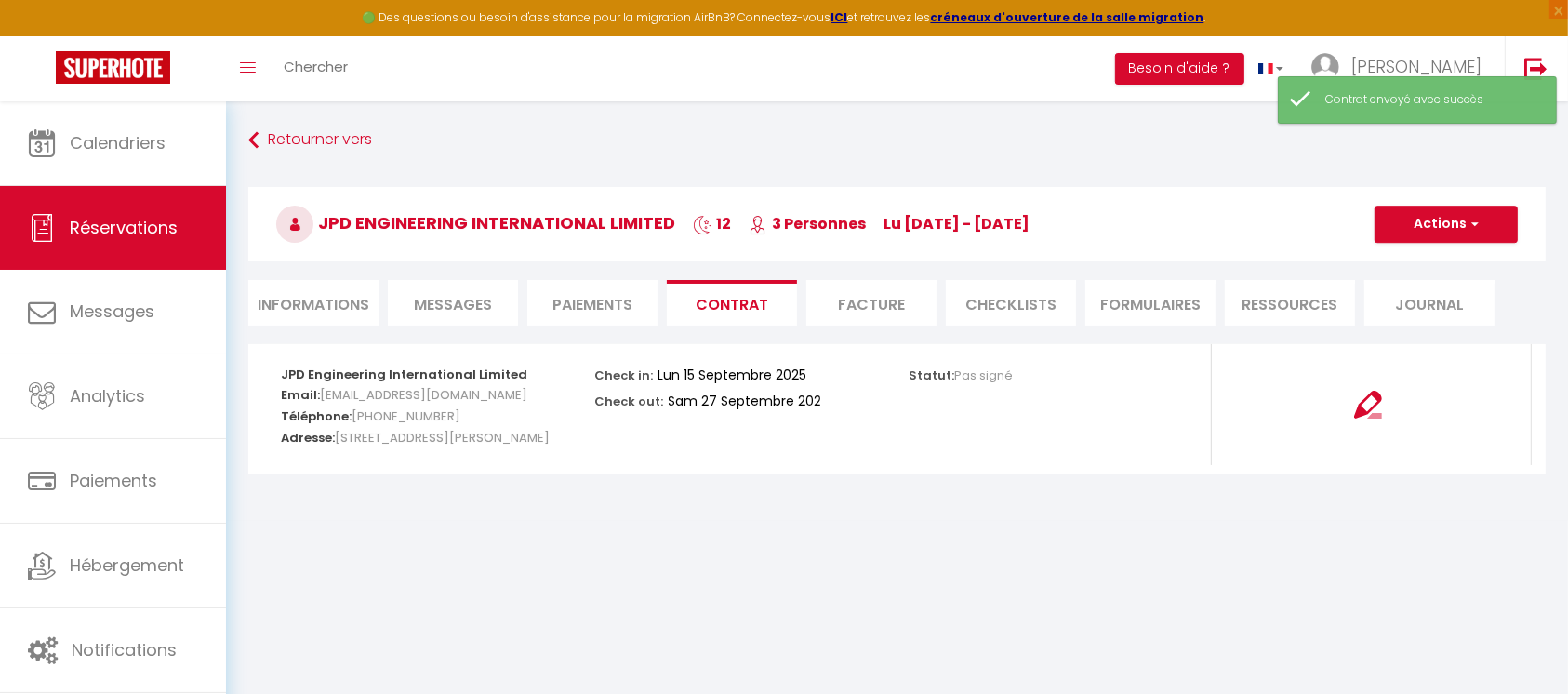
click at [882, 303] on li "Facture" at bounding box center [872, 302] width 131 height 46
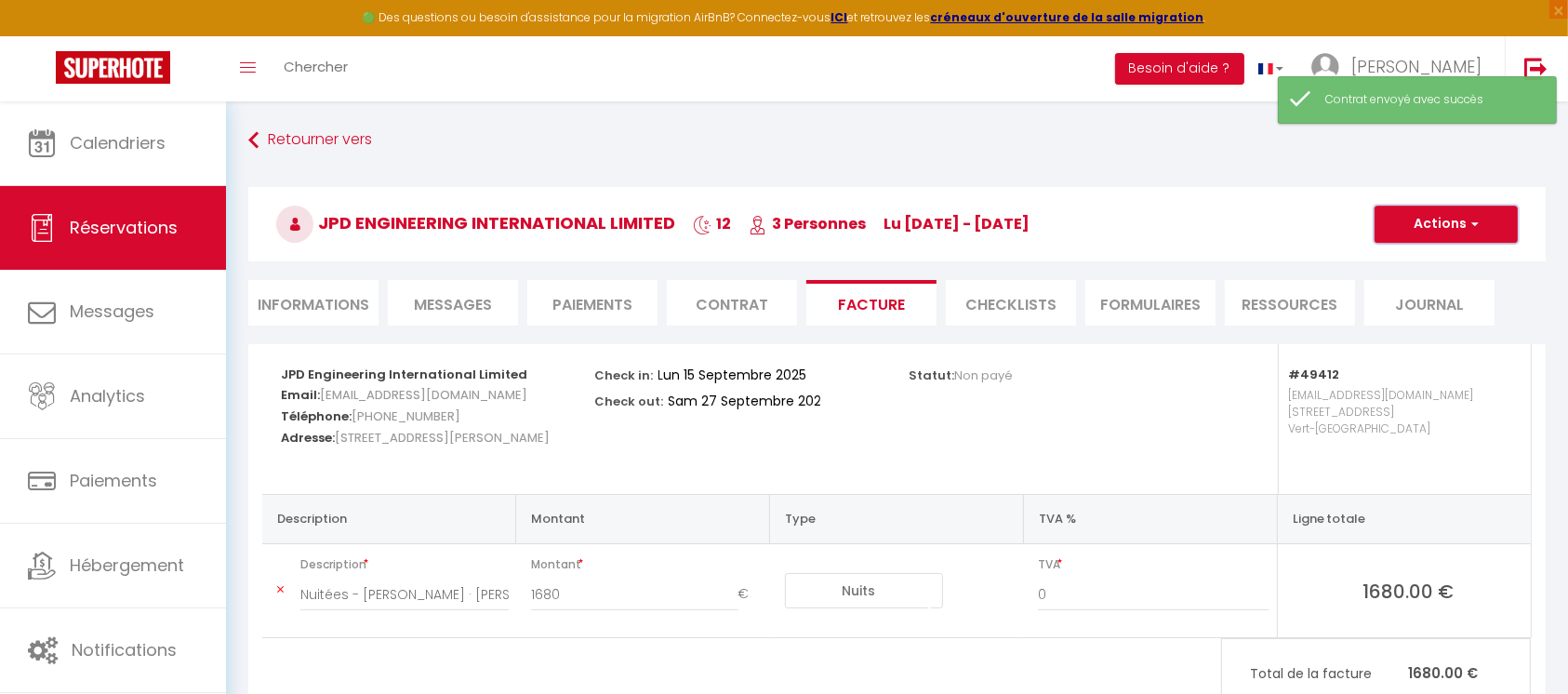
click at [1422, 219] on button "Actions" at bounding box center [1446, 224] width 143 height 37
click at [1414, 306] on link "Envoyer la facture" at bounding box center [1432, 313] width 156 height 24
type input "secretary@jpdengineeringltd.co.uk"
type input "Your invoice 6699482 - Villa Sophie · Villa Sophie trains direct Paris en 22 min"
type textarea "Hi, Here is the link to download your invoice: https://superhote.com/applink/in…"
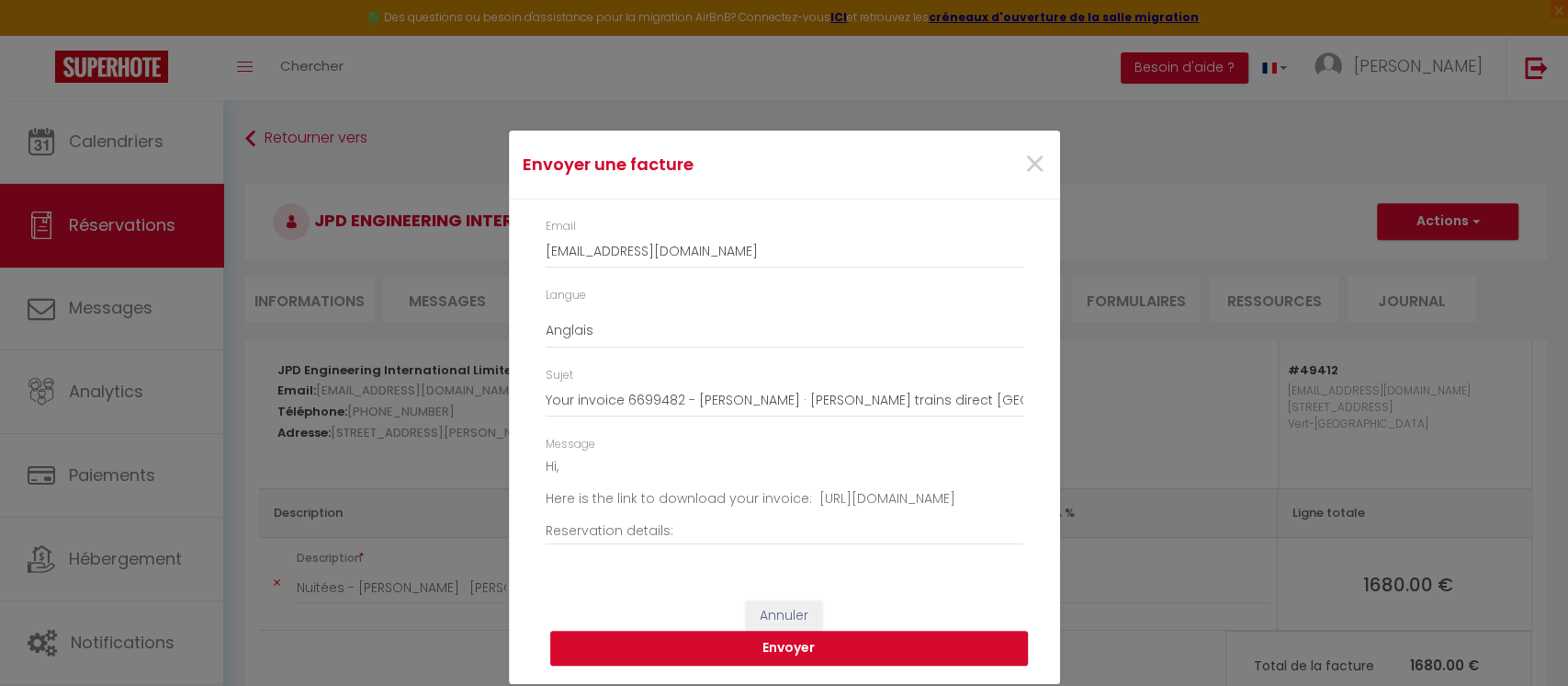
click at [808, 641] on button "Envoyer" at bounding box center [789, 647] width 478 height 35
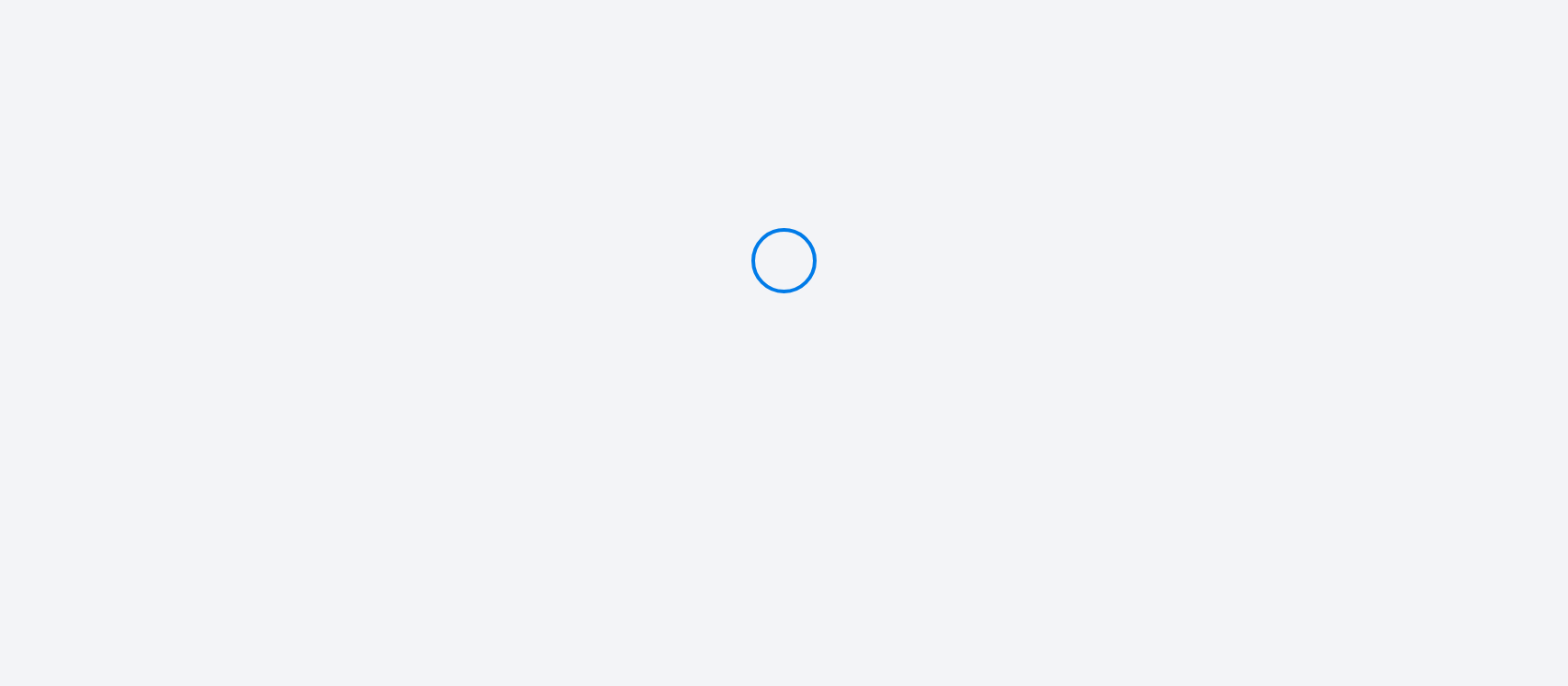
type input "PAYER 540 €"
